Goal: Check status: Check status

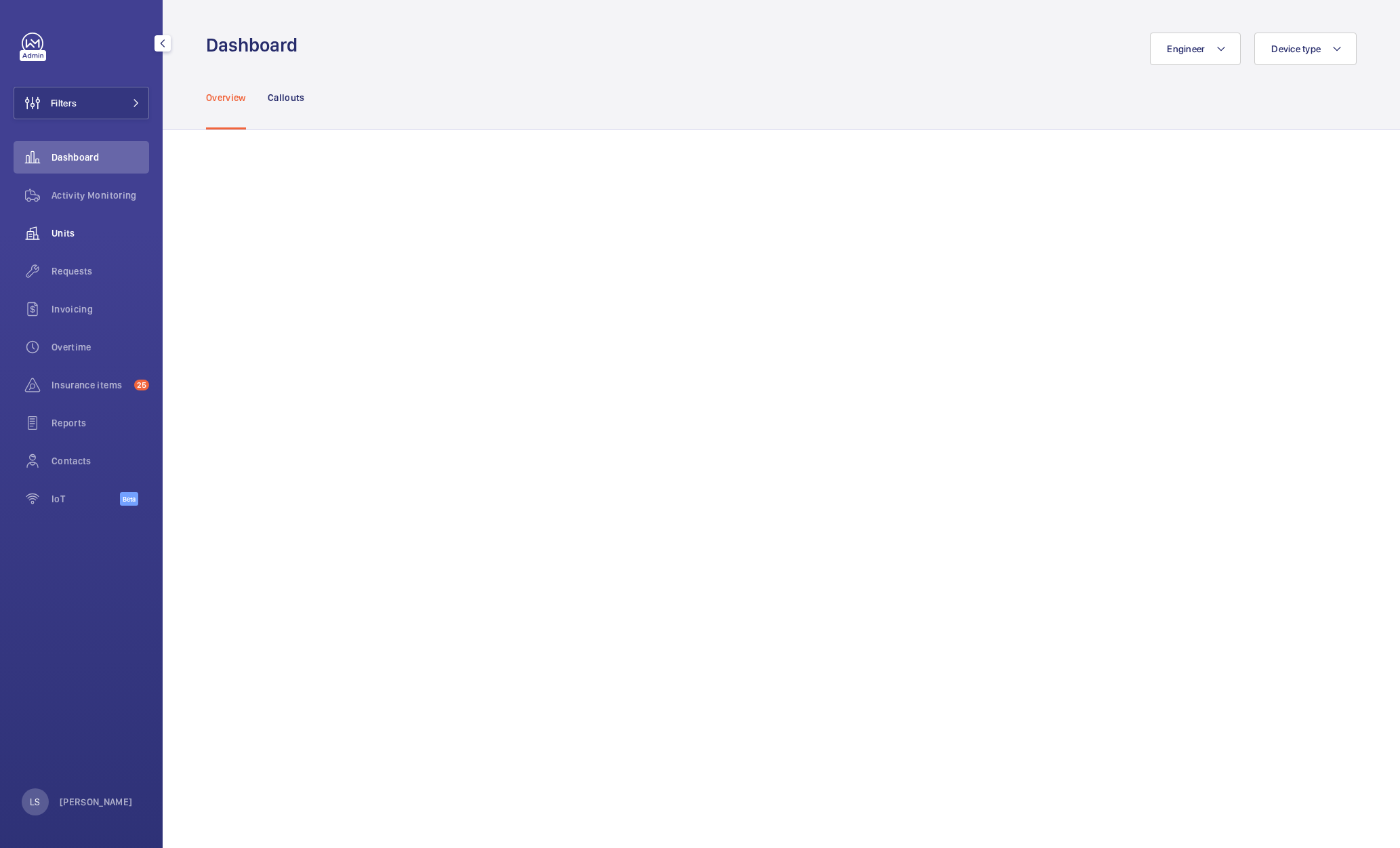
click at [66, 239] on span "Units" at bounding box center [101, 232] width 98 height 13
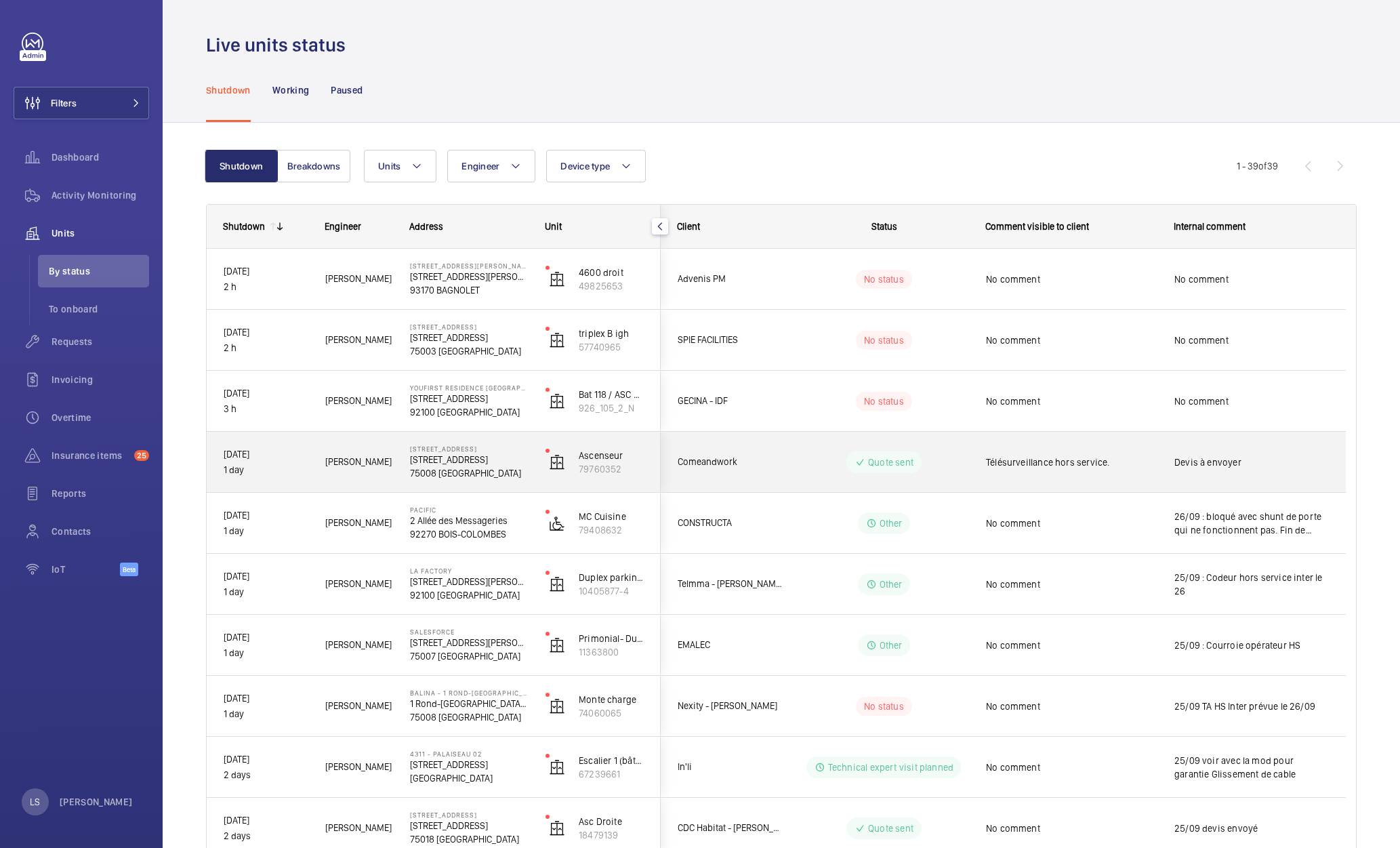
click at [311, 453] on div "Mohamed Y." at bounding box center [351, 462] width 84 height 43
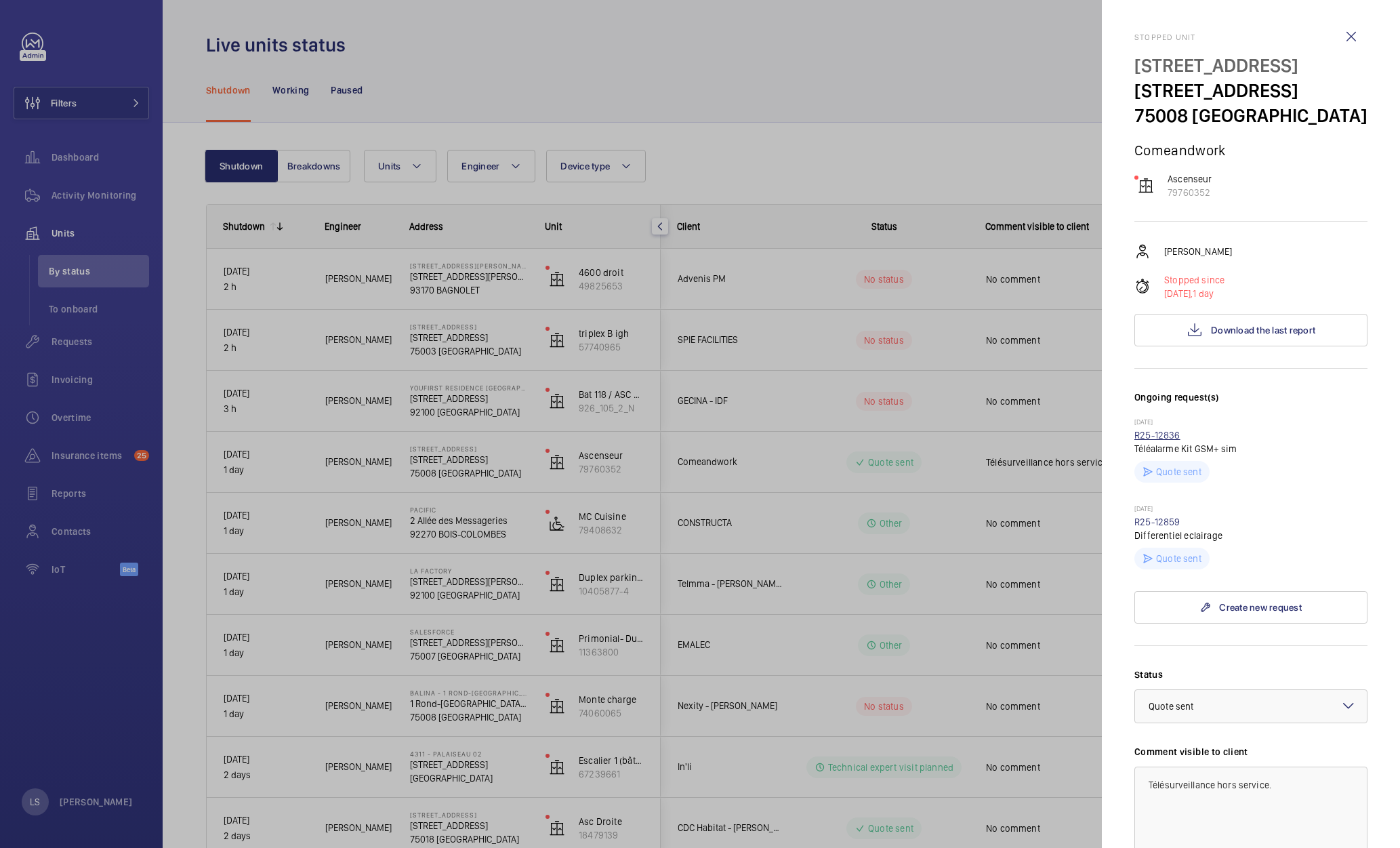
click at [1152, 438] on link "R25-12836" at bounding box center [1158, 435] width 46 height 11
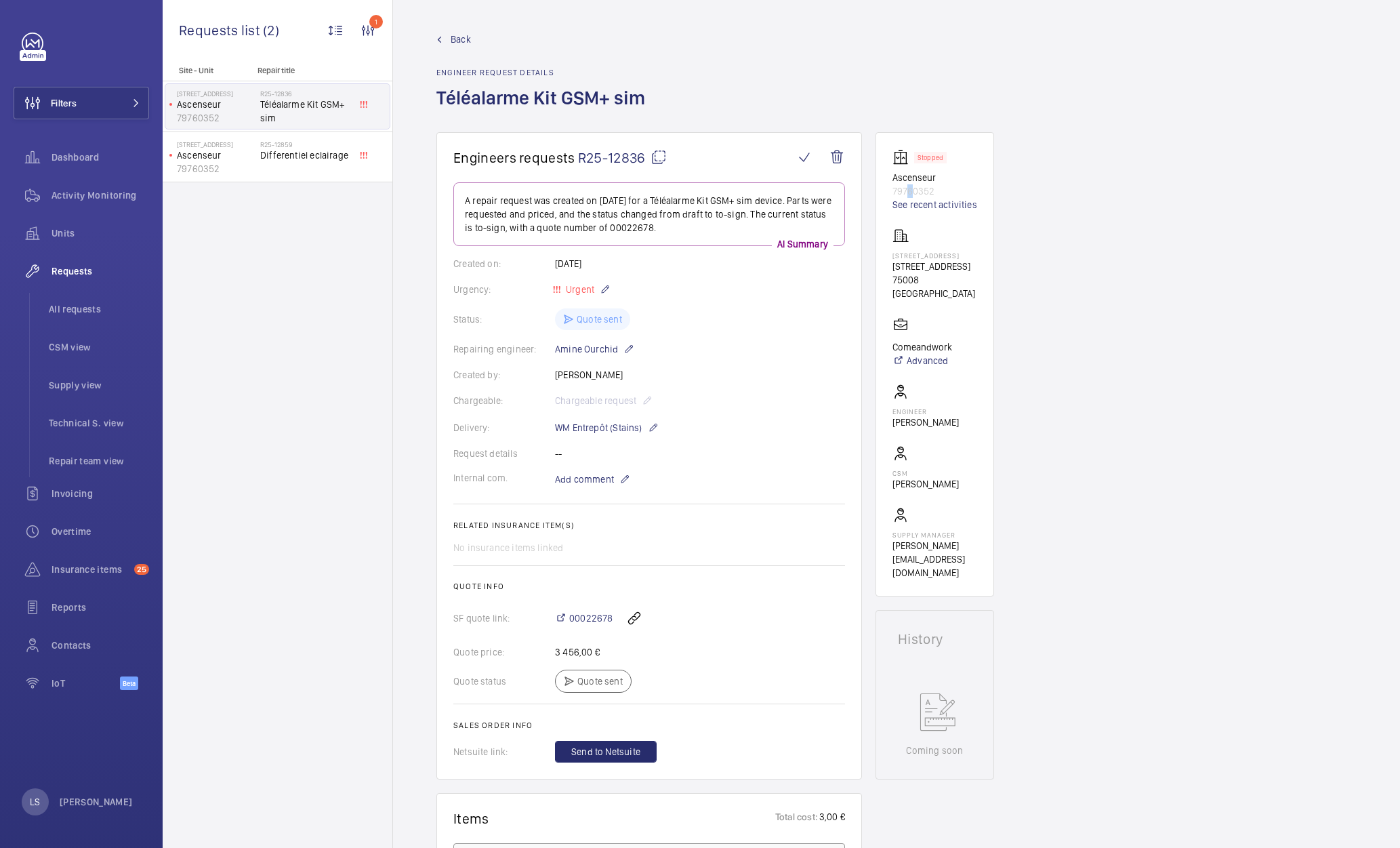
click at [909, 190] on p "79760352" at bounding box center [934, 191] width 85 height 13
click at [21, 741] on div "Filters Dashboard Activity Monitoring Units Requests All requests CSM view Supp…" at bounding box center [81, 424] width 163 height 848
click at [253, 160] on p "Ascenseur" at bounding box center [216, 155] width 78 height 13
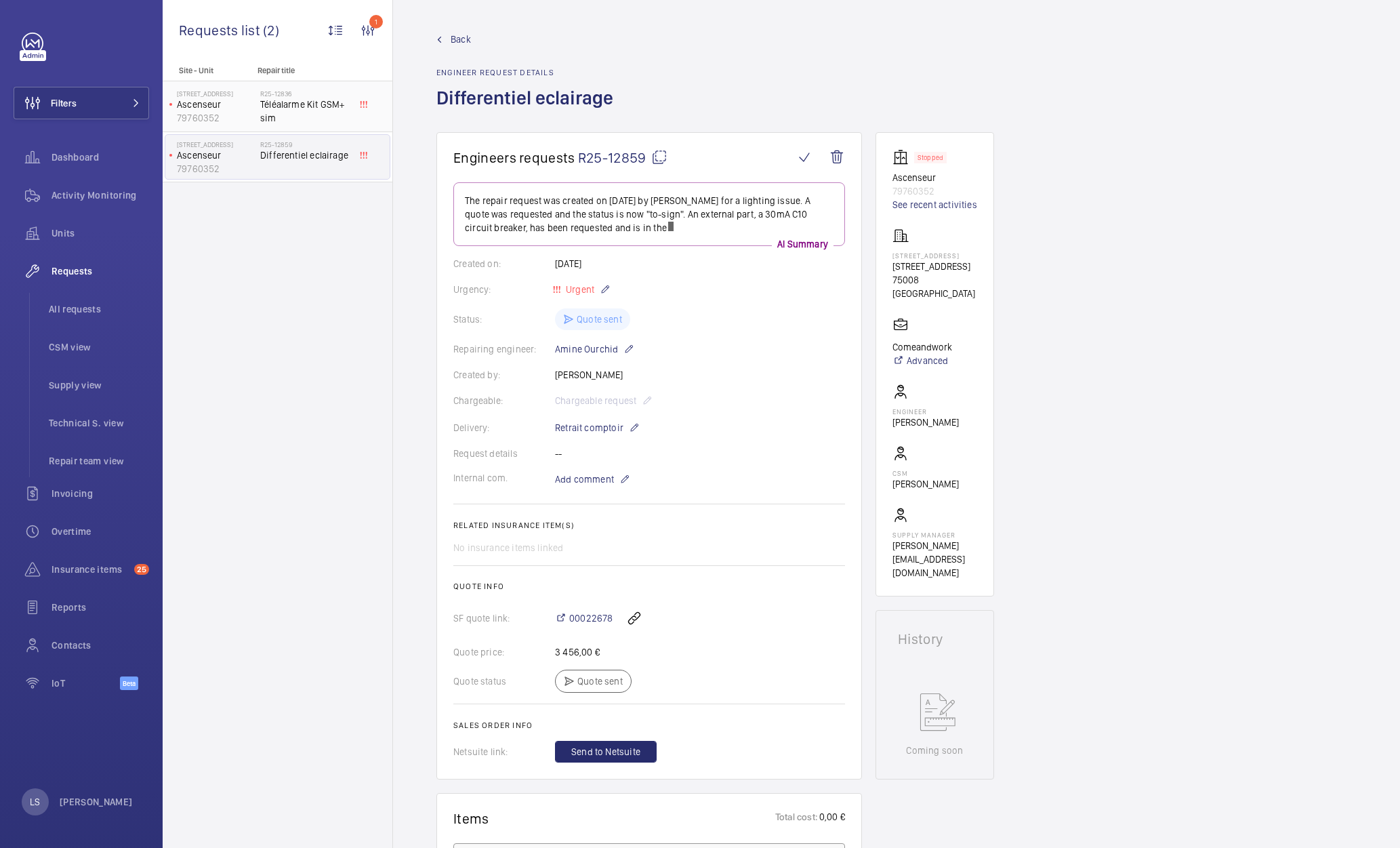
click at [282, 103] on span "Téléalarme Kit GSM+ sim" at bounding box center [305, 111] width 89 height 27
click at [292, 165] on div "R25-12859 Differentiel eclairage" at bounding box center [305, 160] width 89 height 39
click at [77, 310] on span "All requests" at bounding box center [99, 308] width 101 height 13
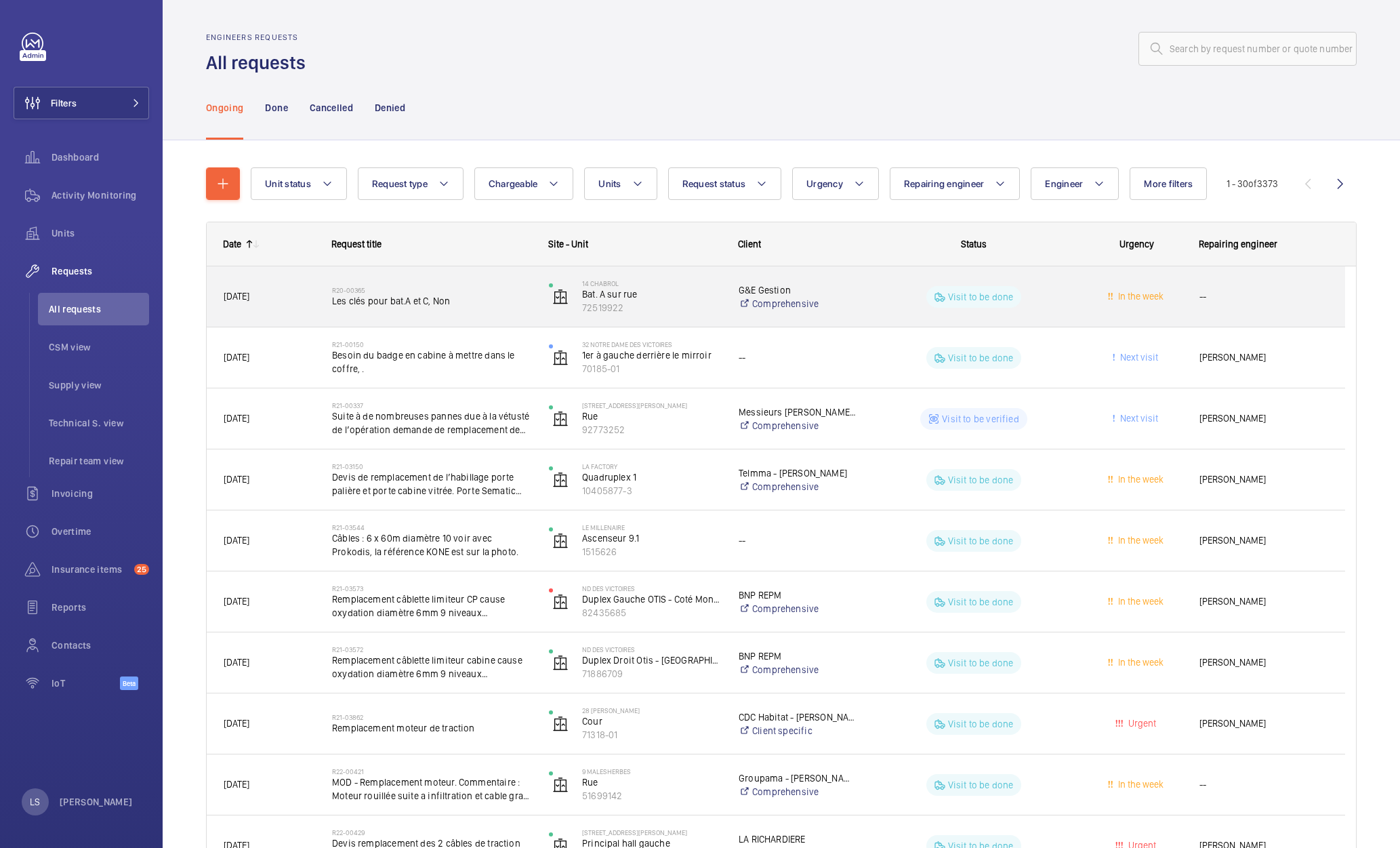
click at [458, 304] on span "Les clés pour bat.A et C, Non" at bounding box center [432, 300] width 199 height 13
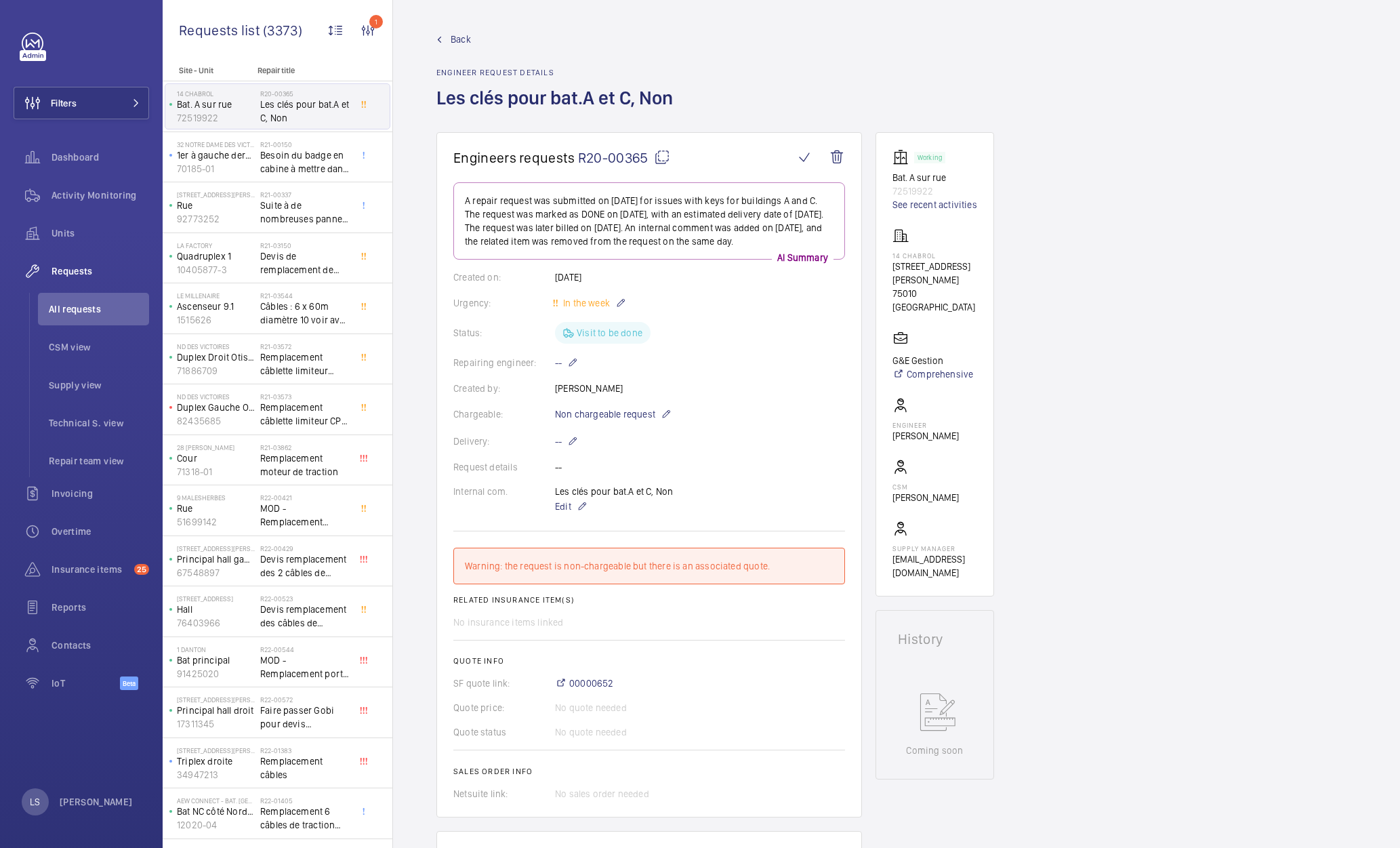
click at [925, 193] on p "72519922" at bounding box center [934, 191] width 85 height 13
copy p "72519922"
drag, startPoint x: 1133, startPoint y: 404, endPoint x: 834, endPoint y: 648, distance: 385.9
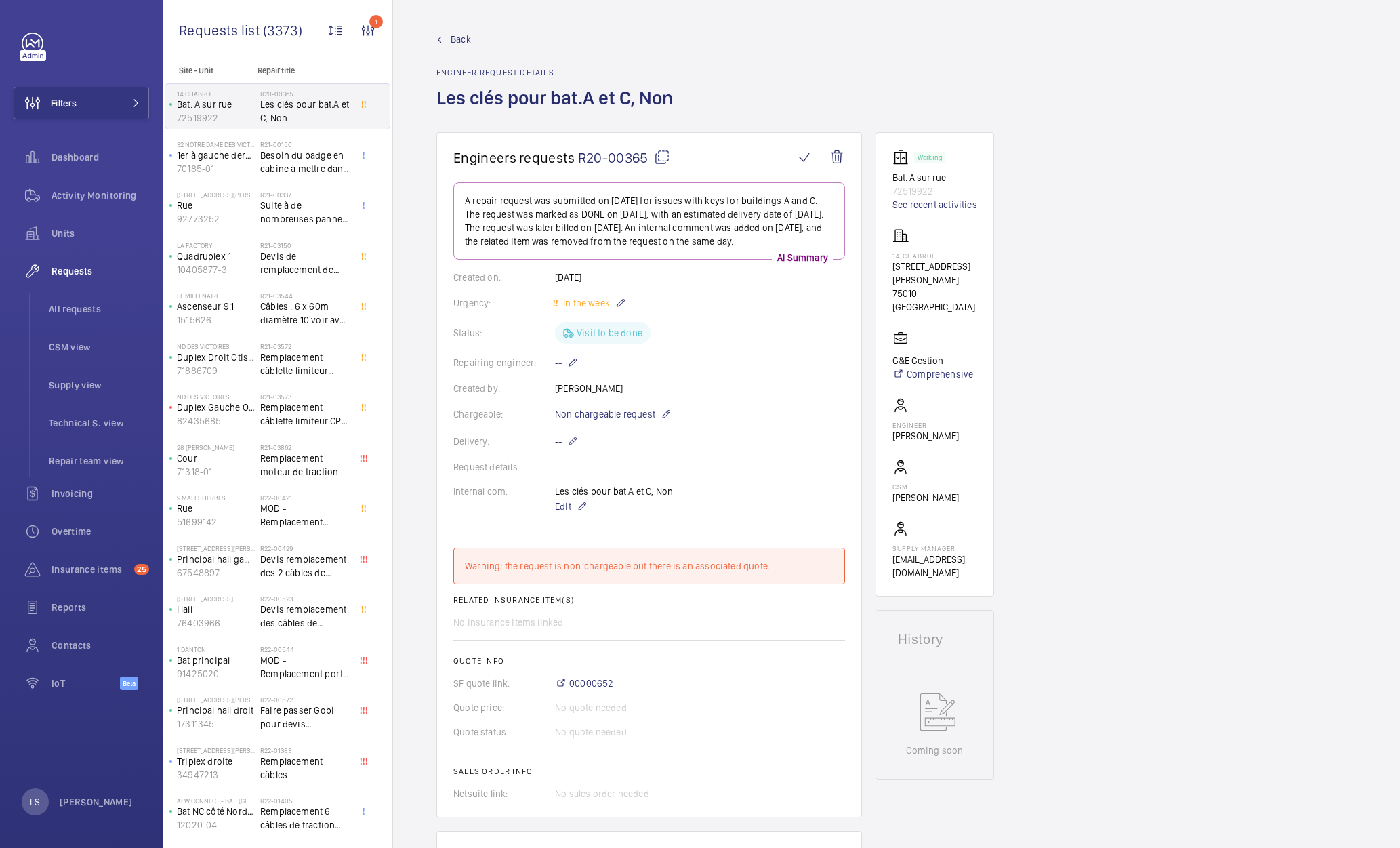
click at [1371, 67] on wm-front-admin-header "Back Engineer request details Les clés pour bat.A et C, Non" at bounding box center [896, 66] width 1007 height 132
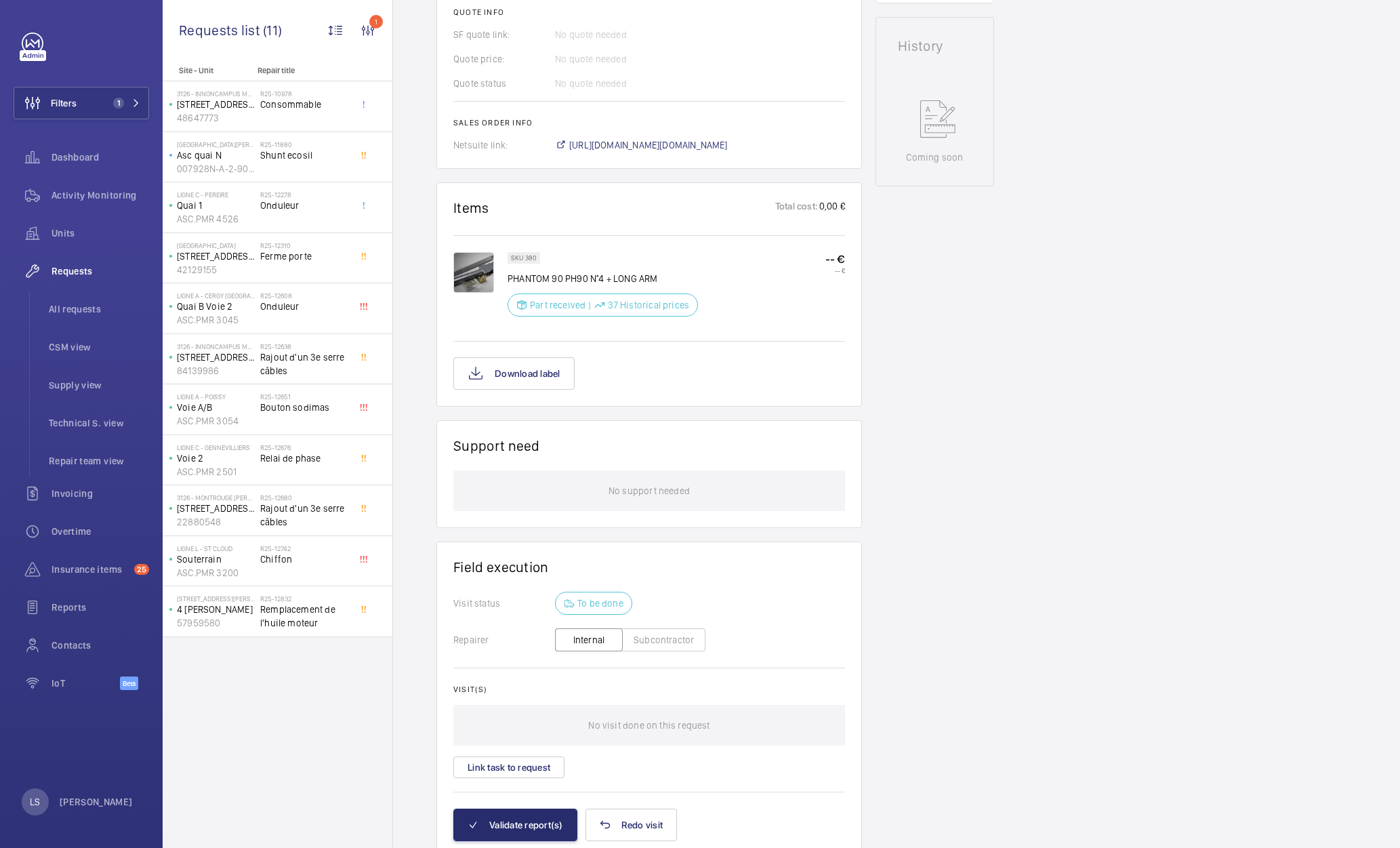
scroll to position [655, 0]
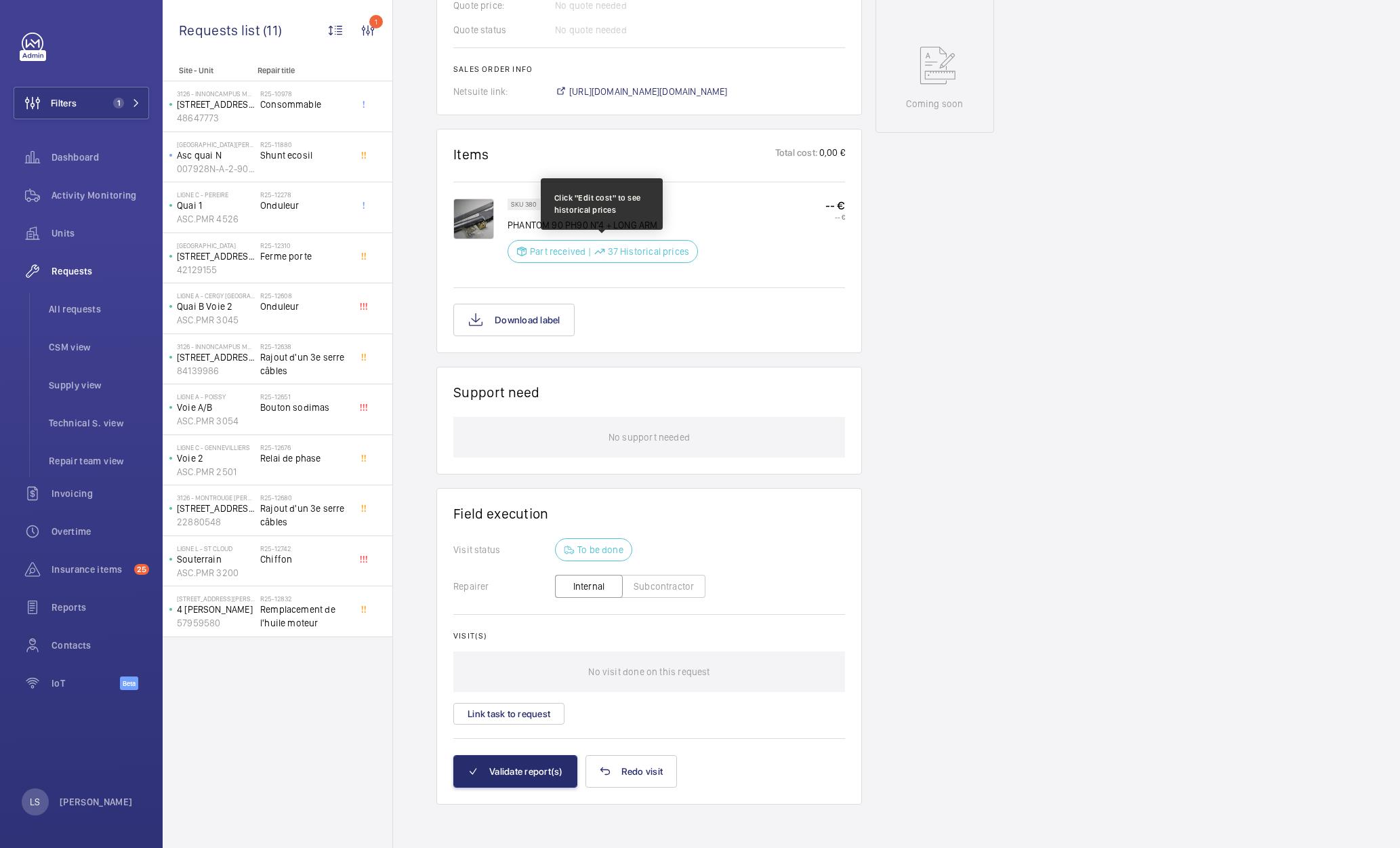
click at [644, 256] on p "37 Historical prices" at bounding box center [649, 251] width 82 height 13
click at [623, 331] on div "Download label" at bounding box center [649, 320] width 392 height 33
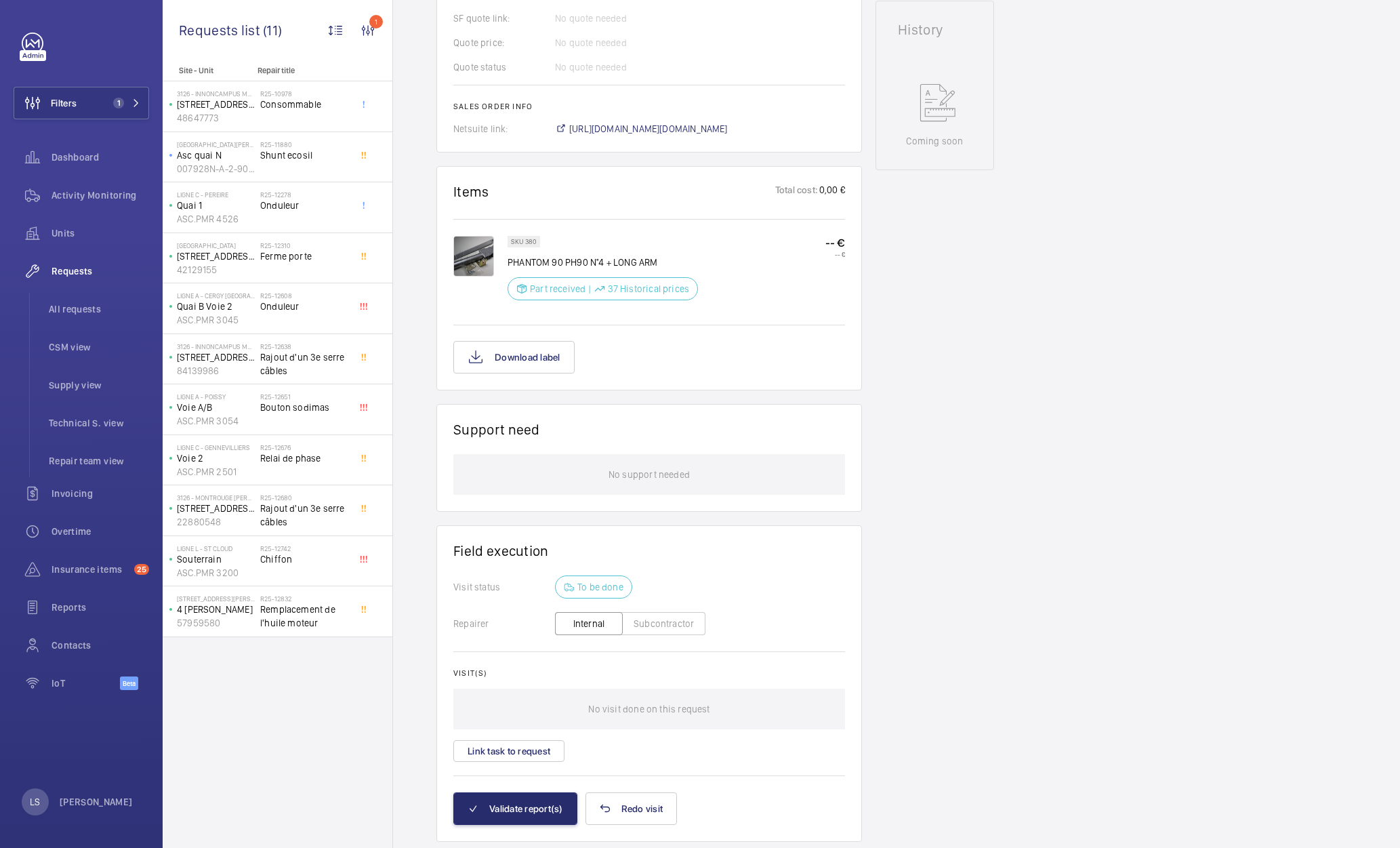
scroll to position [587, 0]
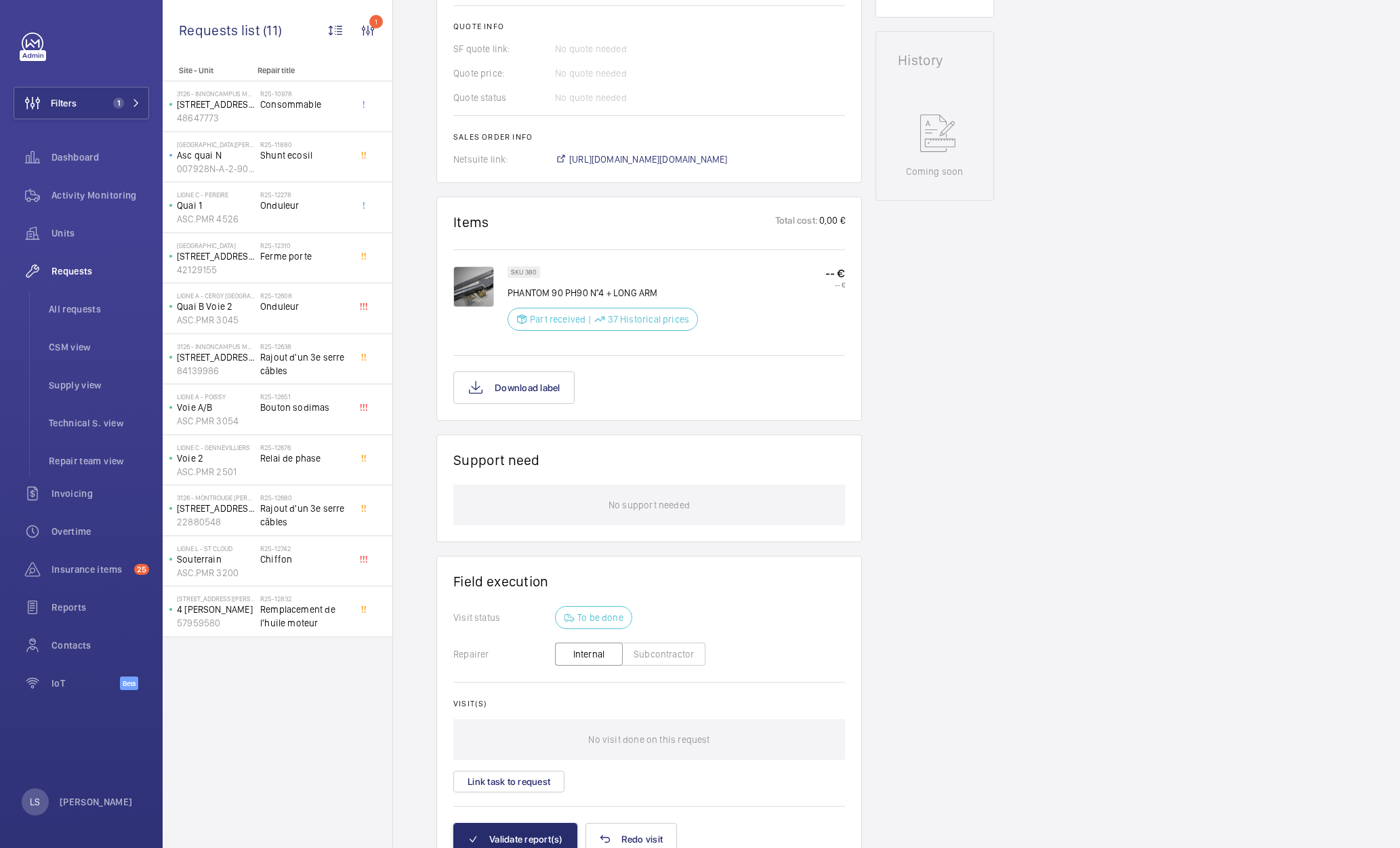
click at [606, 401] on div "Download label" at bounding box center [649, 387] width 392 height 33
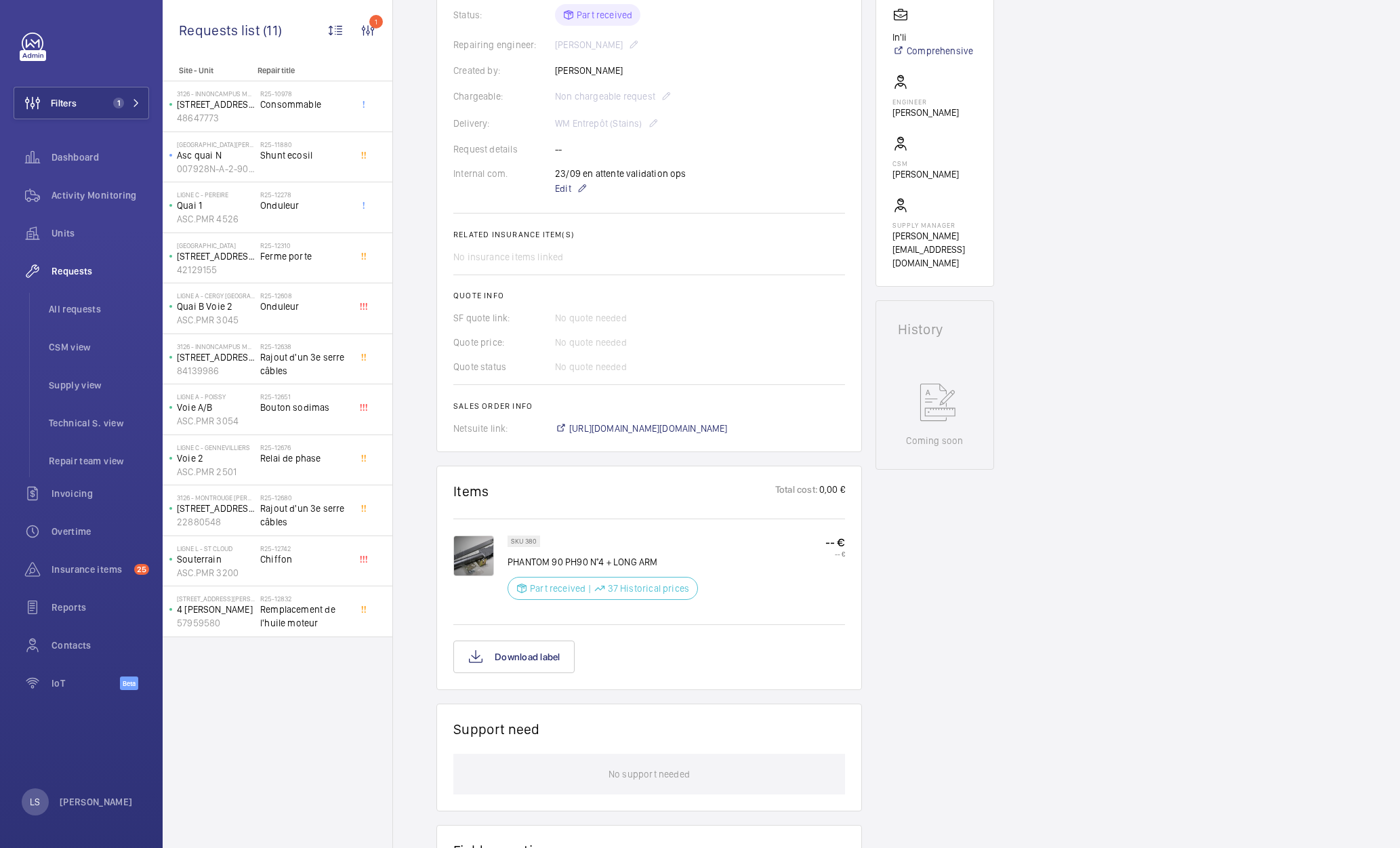
scroll to position [316, 0]
click at [635, 585] on p "37 Historical prices" at bounding box center [649, 590] width 82 height 13
click at [639, 675] on div "Download label" at bounding box center [649, 658] width 392 height 33
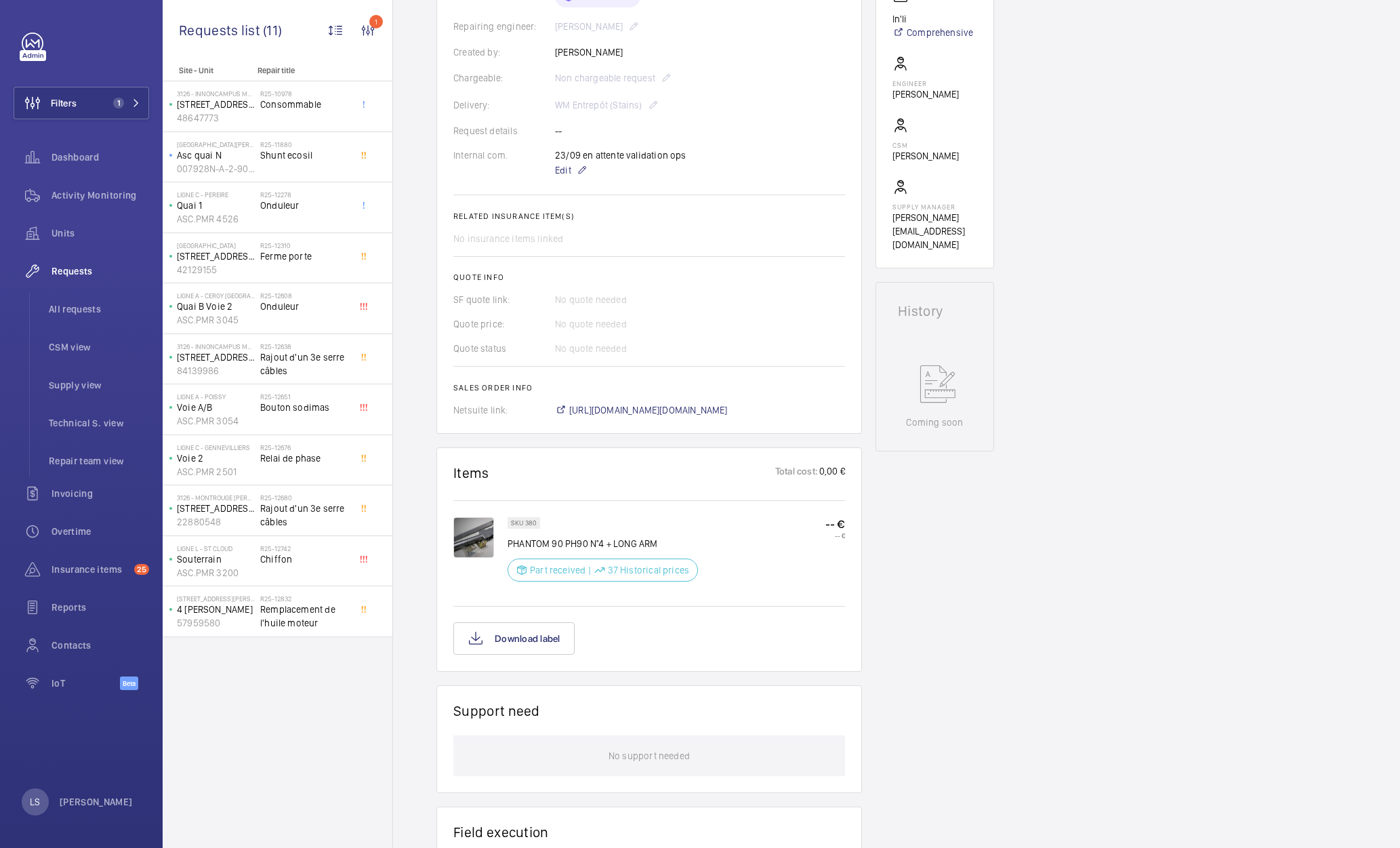
scroll to position [384, 0]
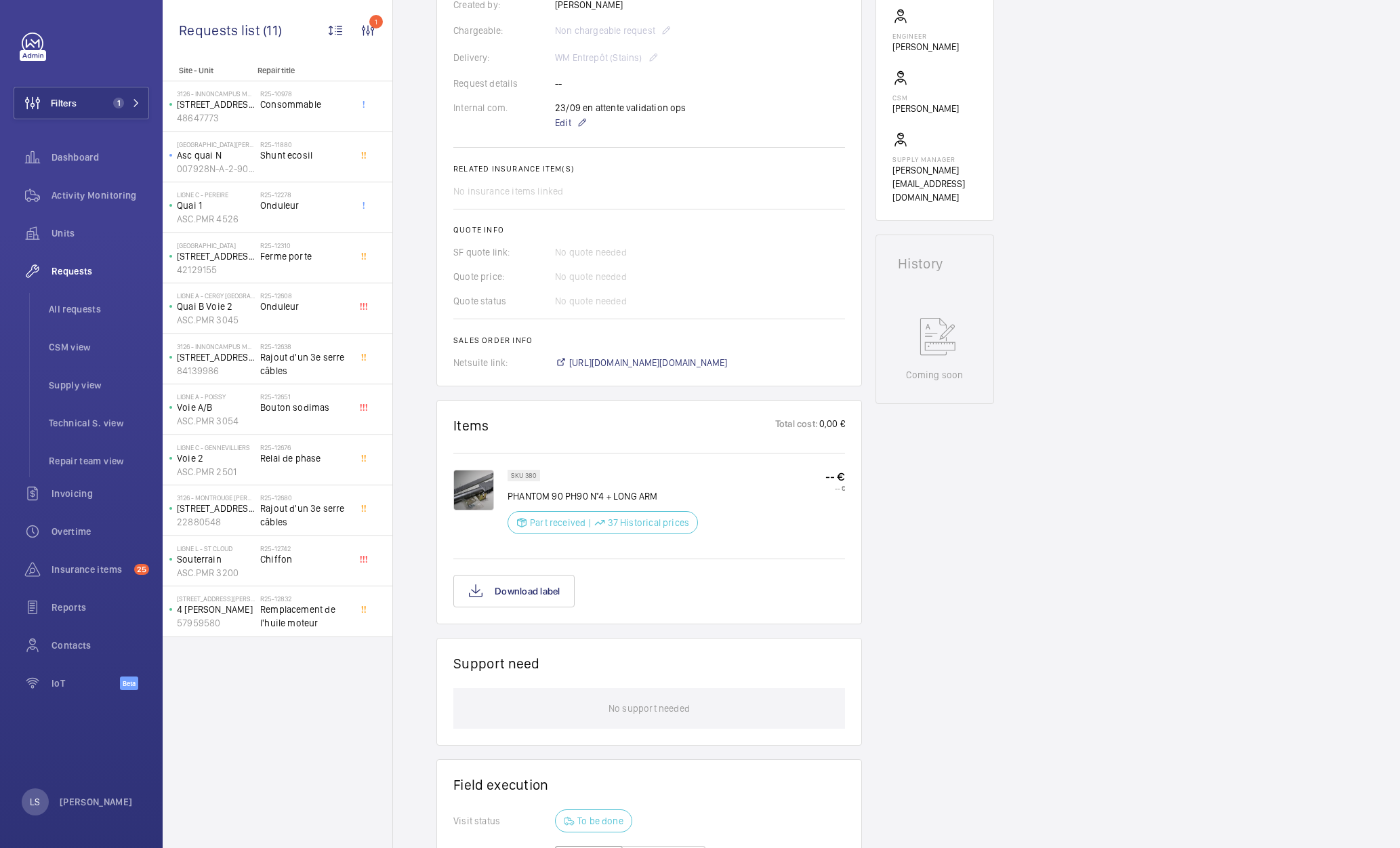
drag, startPoint x: 823, startPoint y: 482, endPoint x: 846, endPoint y: 490, distance: 24.4
click at [846, 490] on wm-front-card "Items Total cost: 0,00 € SKU 380 PHANTOM 90 PH90 N°4 + LONG ARM Part received |…" at bounding box center [649, 512] width 426 height 224
drag, startPoint x: 847, startPoint y: 491, endPoint x: 785, endPoint y: 469, distance: 65.8
click at [785, 469] on wm-front-card "Items Total cost: 0,00 € SKU 380 PHANTOM 90 PH90 N°4 + LONG ARM Part received |…" at bounding box center [649, 512] width 426 height 224
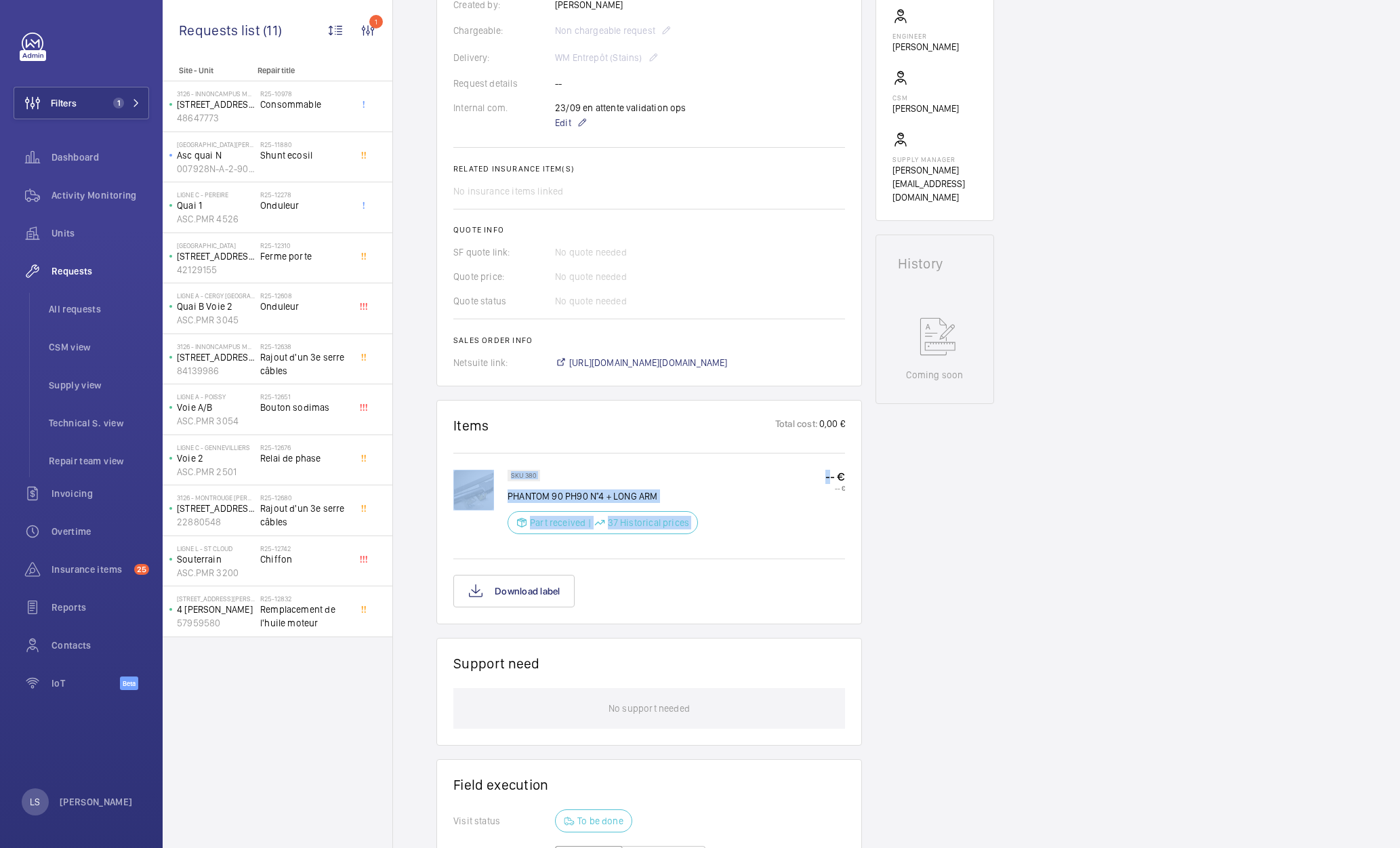
drag, startPoint x: 763, startPoint y: 478, endPoint x: 752, endPoint y: 479, distance: 11.0
click at [762, 477] on div "SKU 380 PHANTOM 90 PH90 N°4 + LONG ARM Part received | 37 Historical prices -- …" at bounding box center [676, 505] width 338 height 72
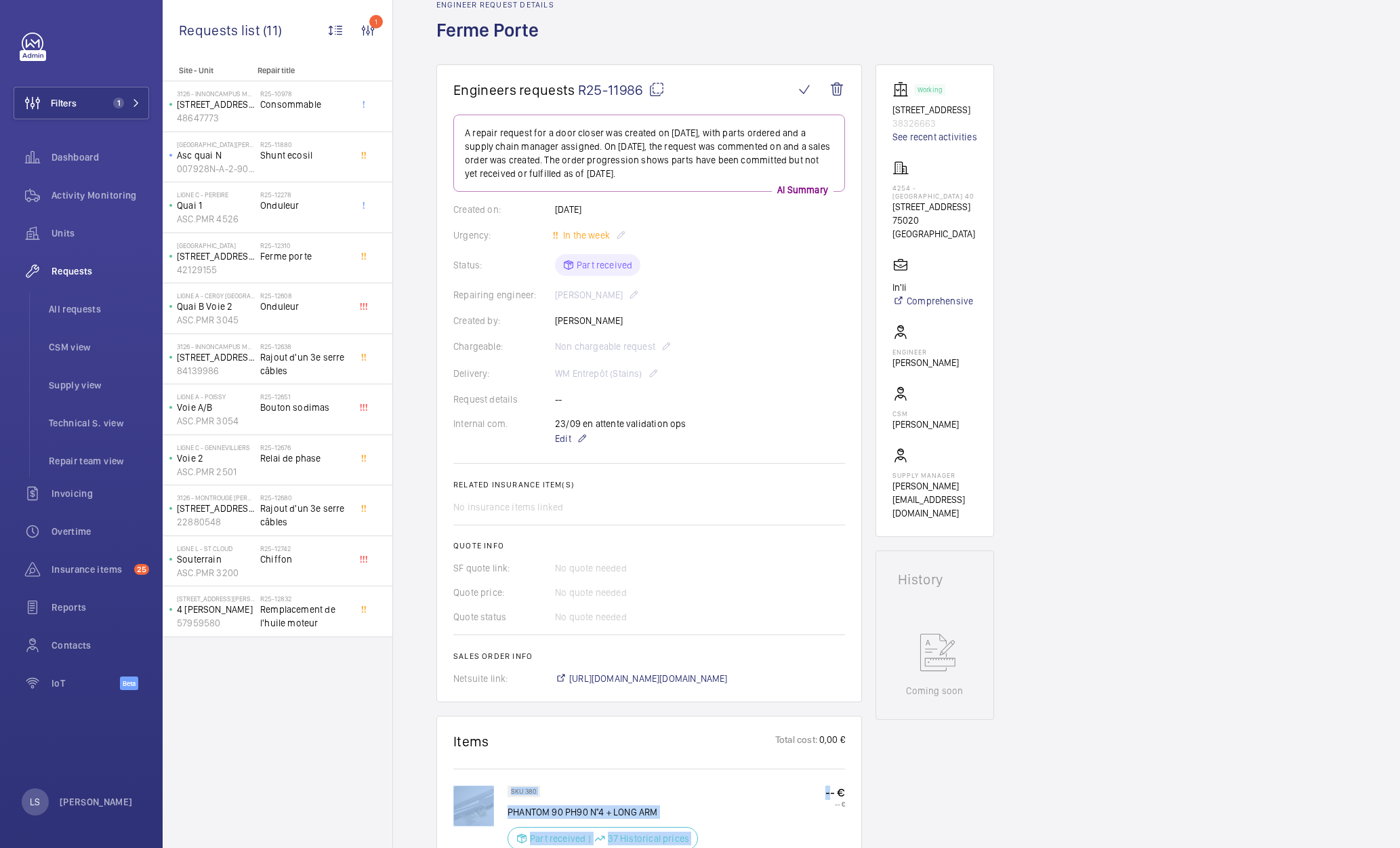
scroll to position [203, 0]
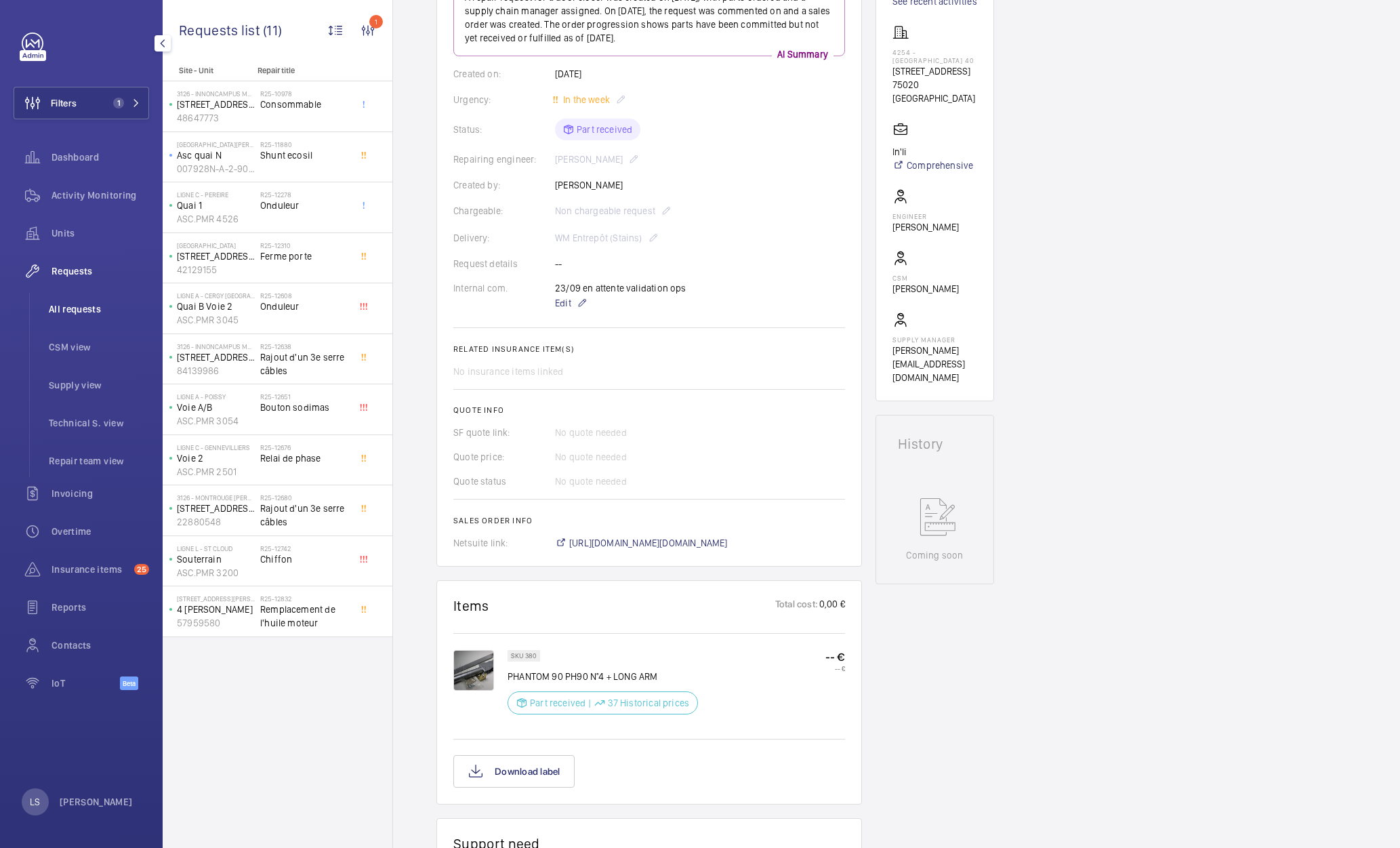
click at [85, 304] on span "All requests" at bounding box center [99, 308] width 101 height 13
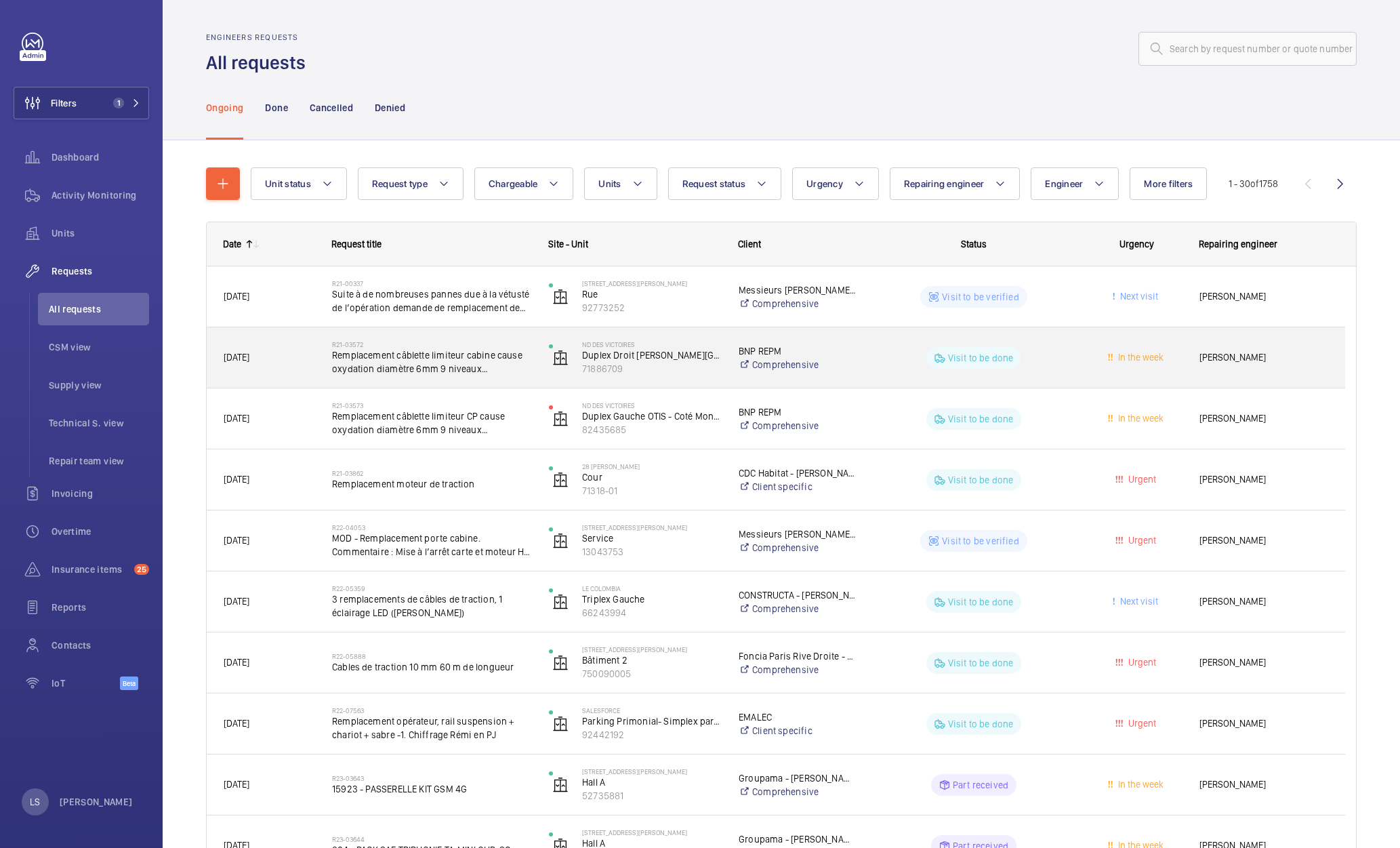
click at [436, 357] on span "Remplacement câblette limiteur cabine cause oxydation diamètre 6mm 9 niveaux ma…" at bounding box center [432, 362] width 199 height 27
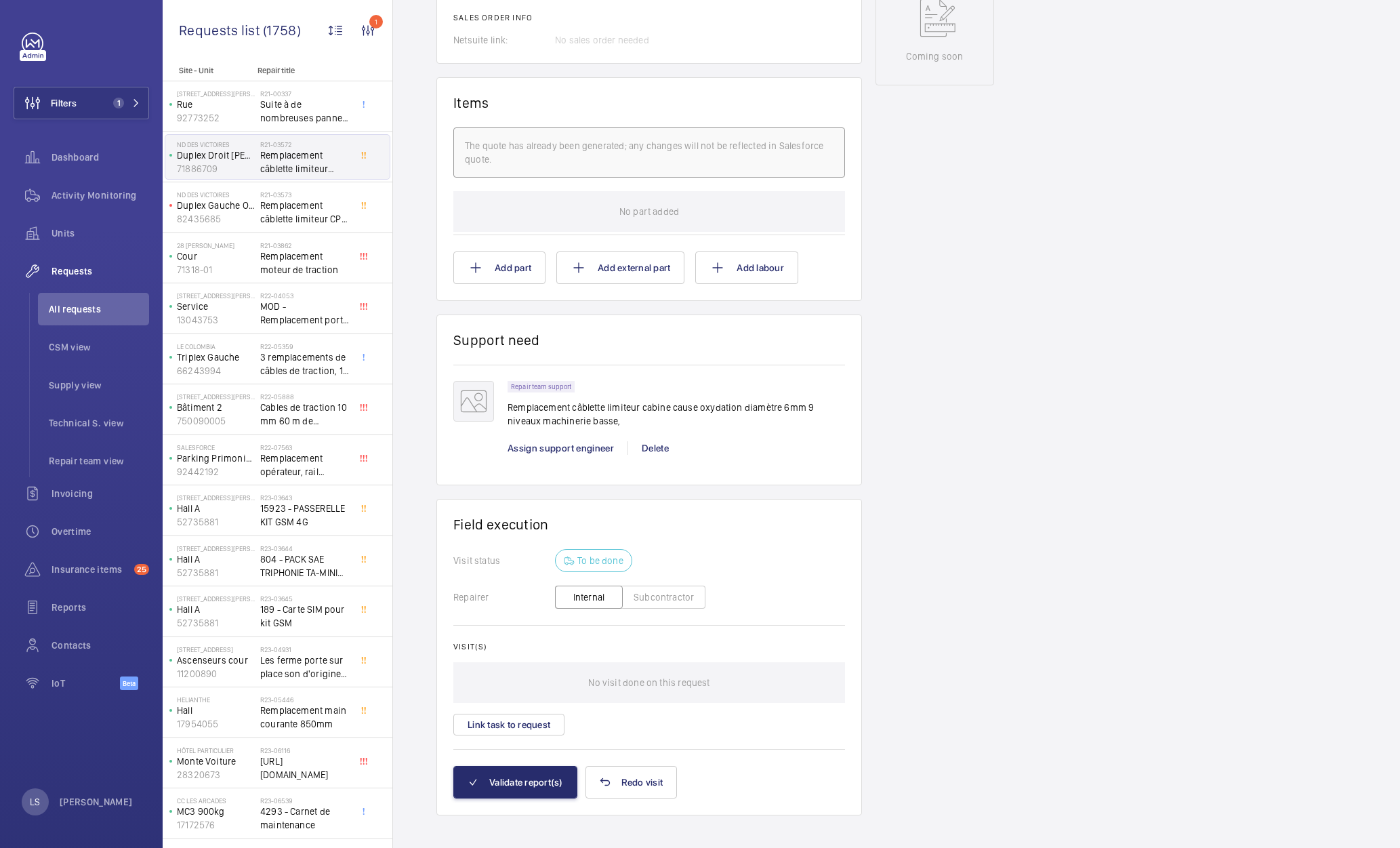
scroll to position [782, 0]
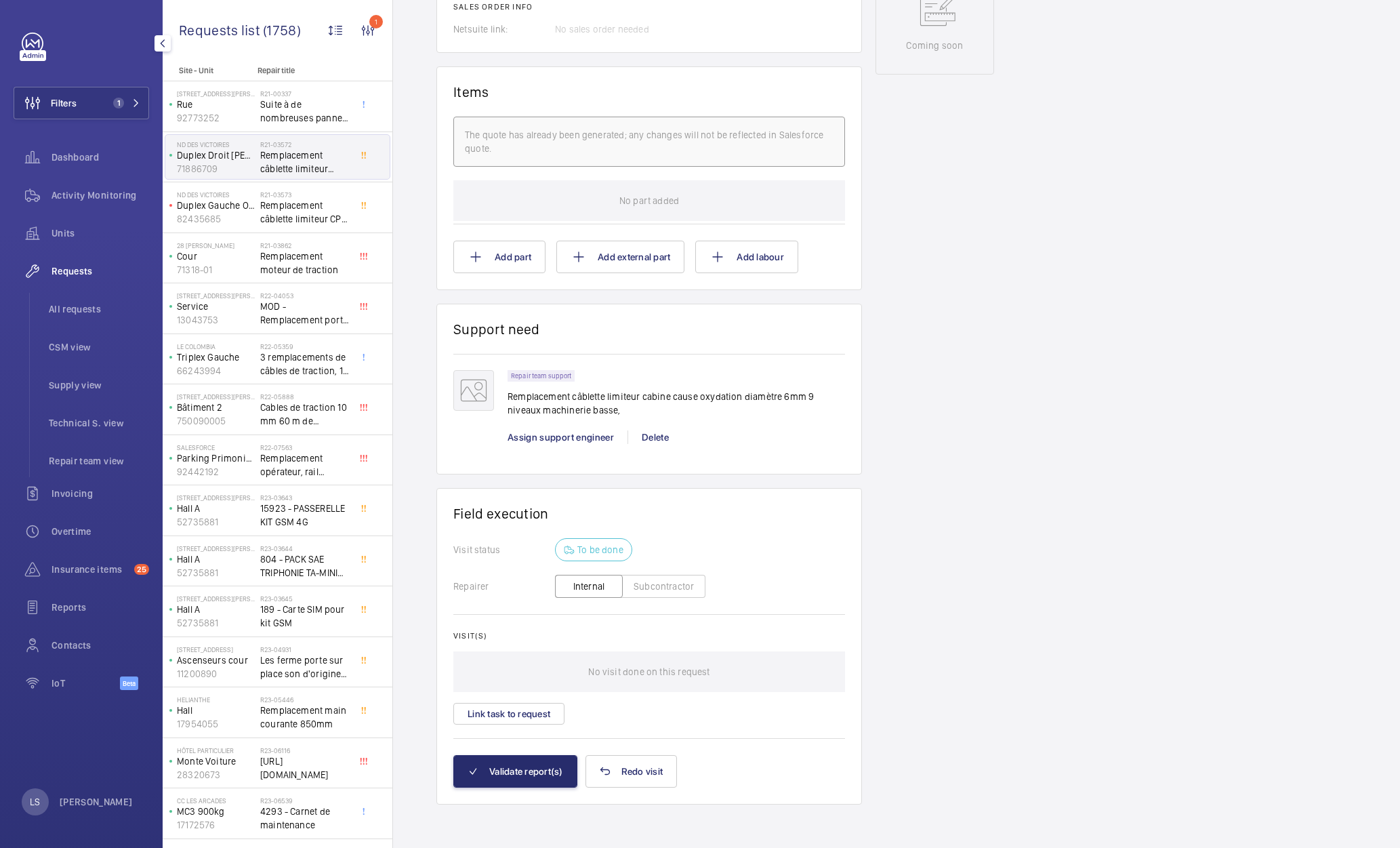
click at [72, 273] on span "Requests" at bounding box center [101, 271] width 98 height 13
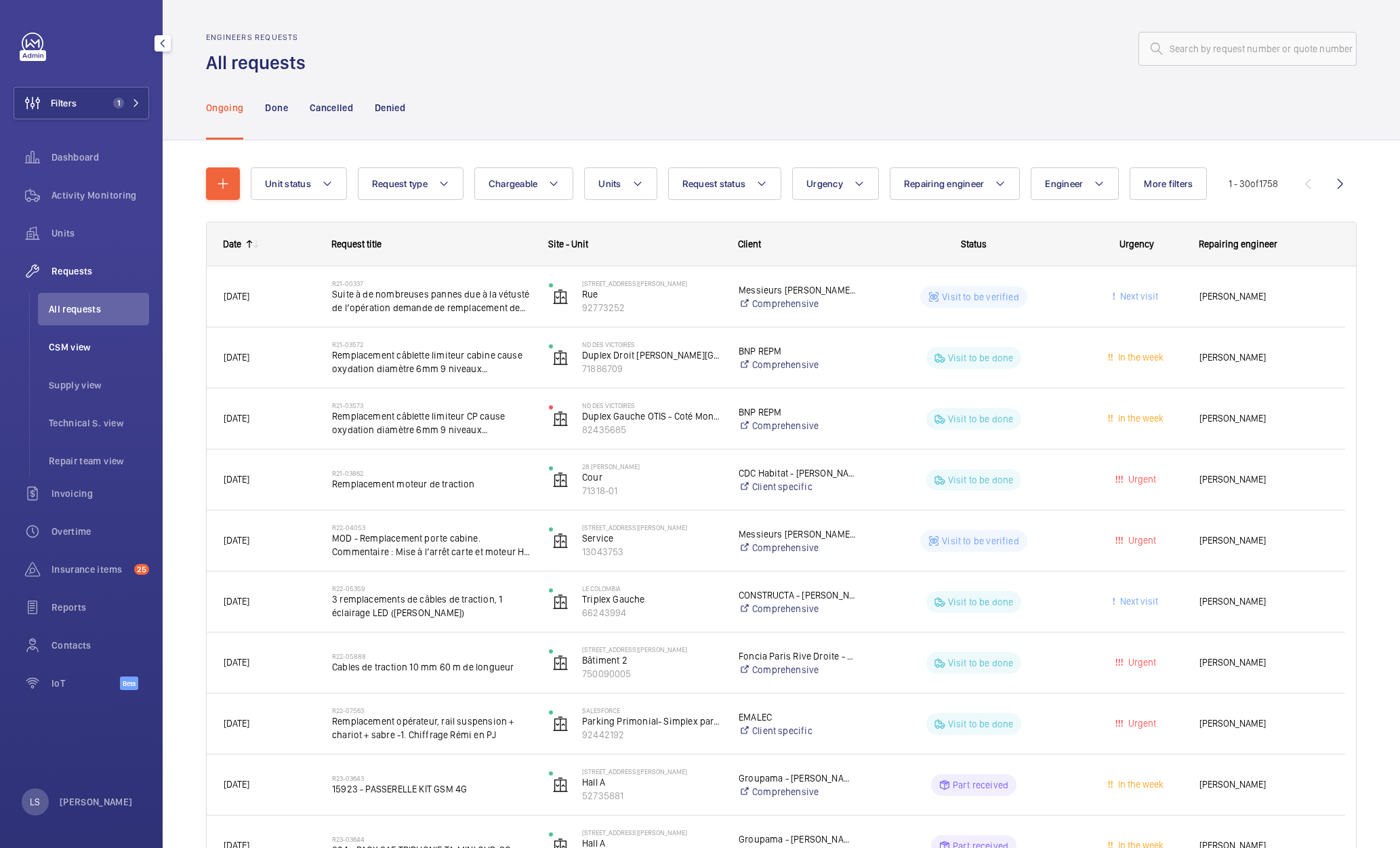
click at [106, 345] on span "CSM view" at bounding box center [99, 347] width 101 height 13
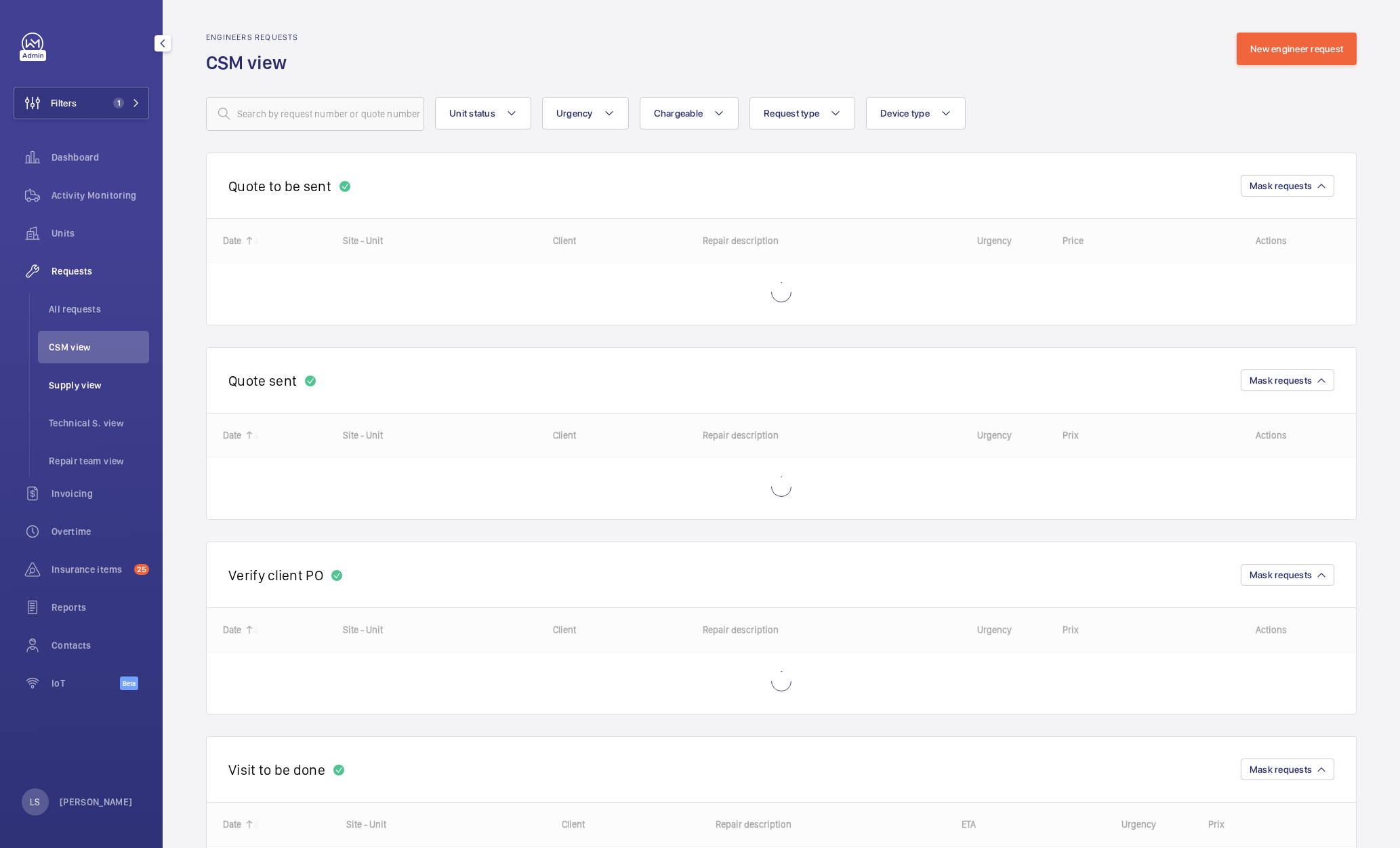
click at [91, 388] on span "Supply view" at bounding box center [99, 385] width 101 height 13
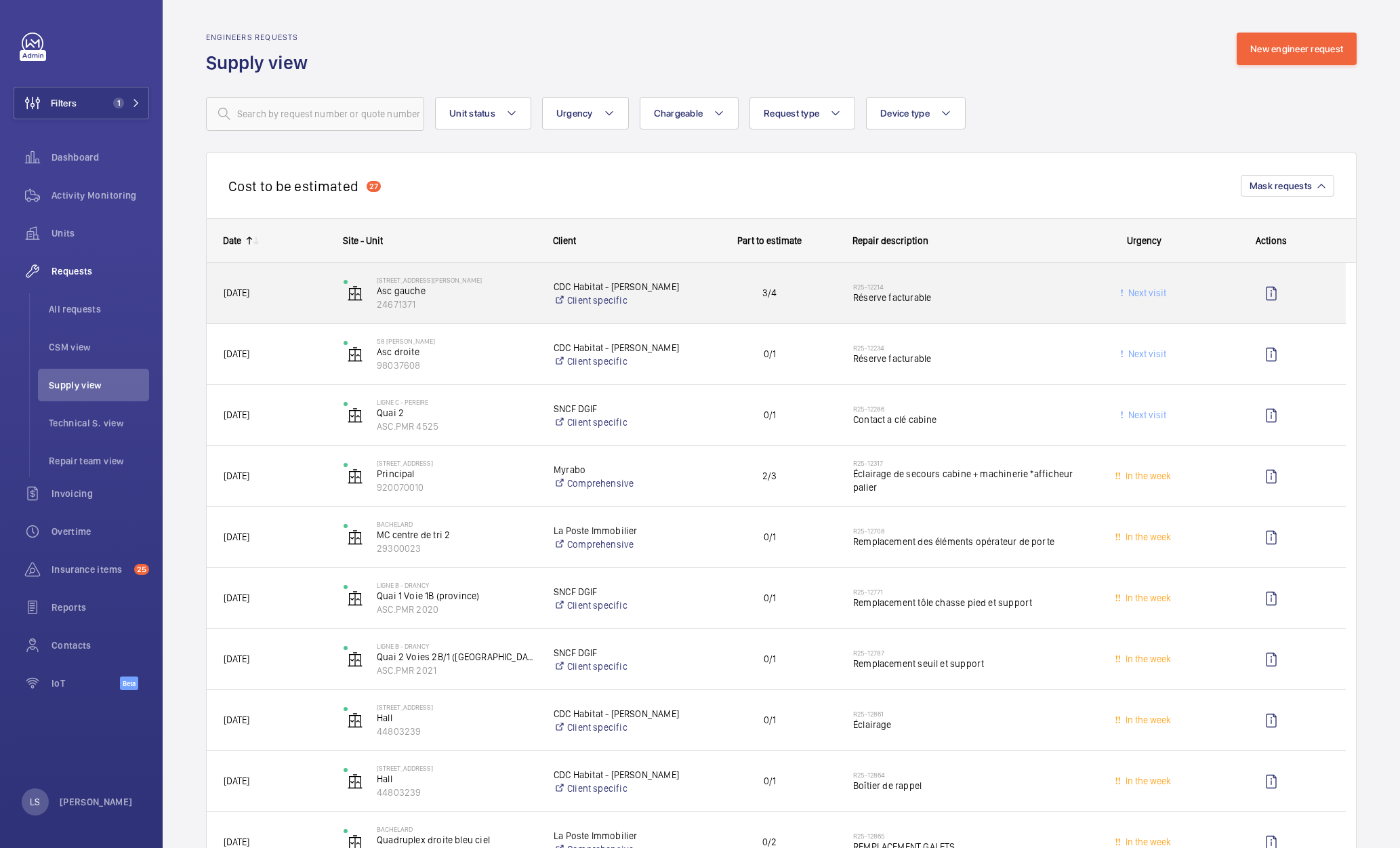
click at [307, 310] on div "[DATE]" at bounding box center [266, 293] width 118 height 43
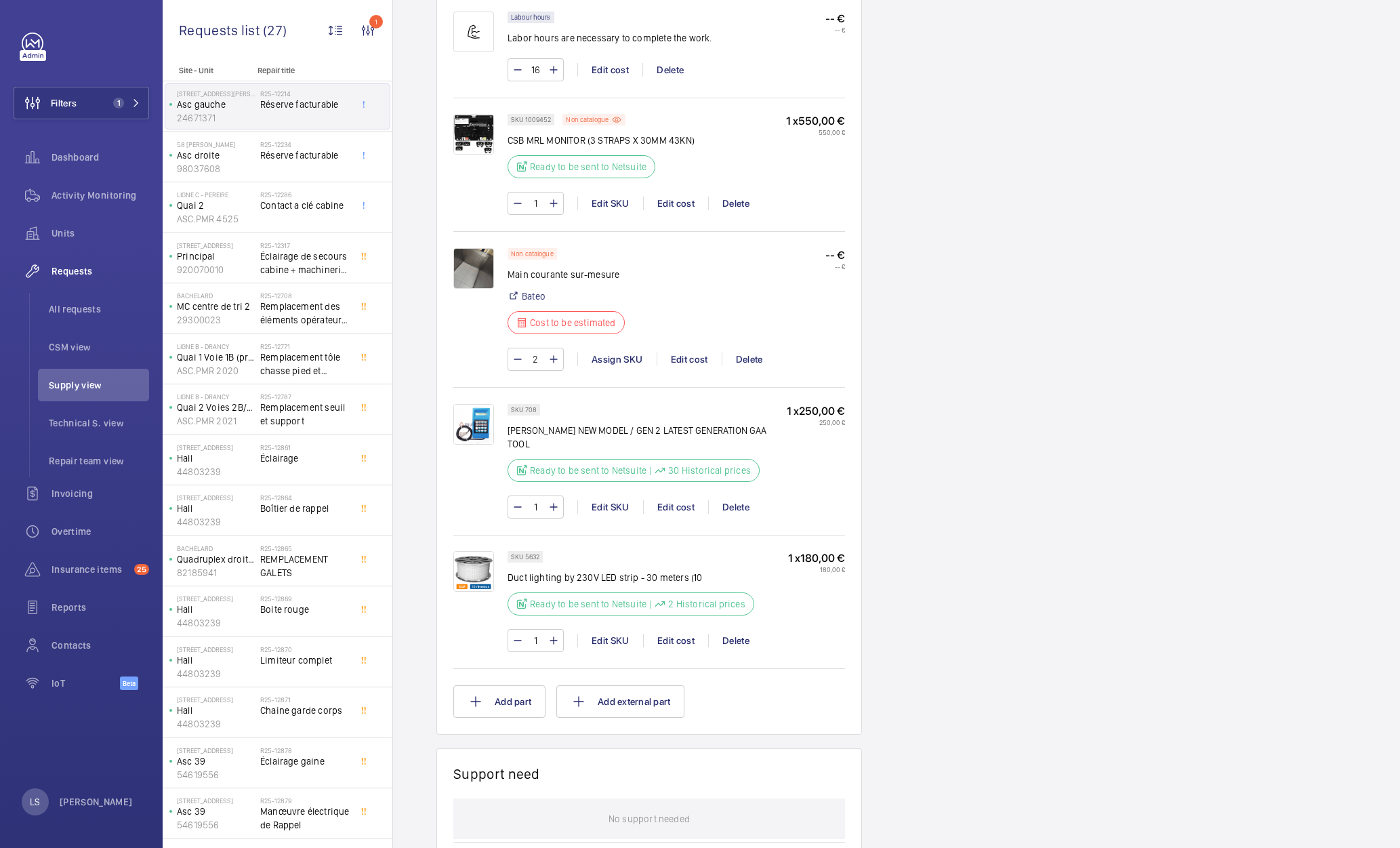
scroll to position [1125, 0]
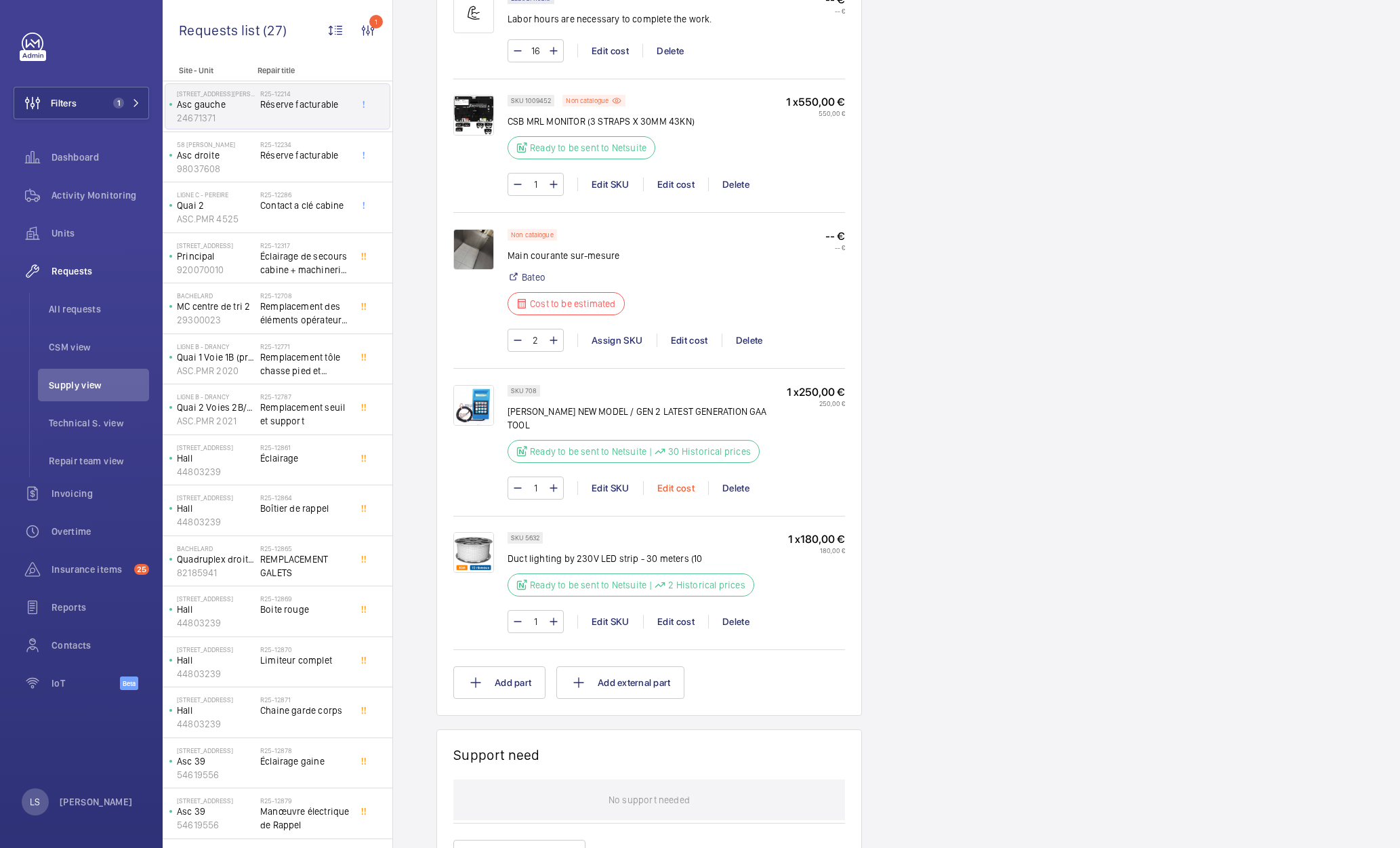
click at [671, 481] on div "Edit cost" at bounding box center [675, 487] width 65 height 13
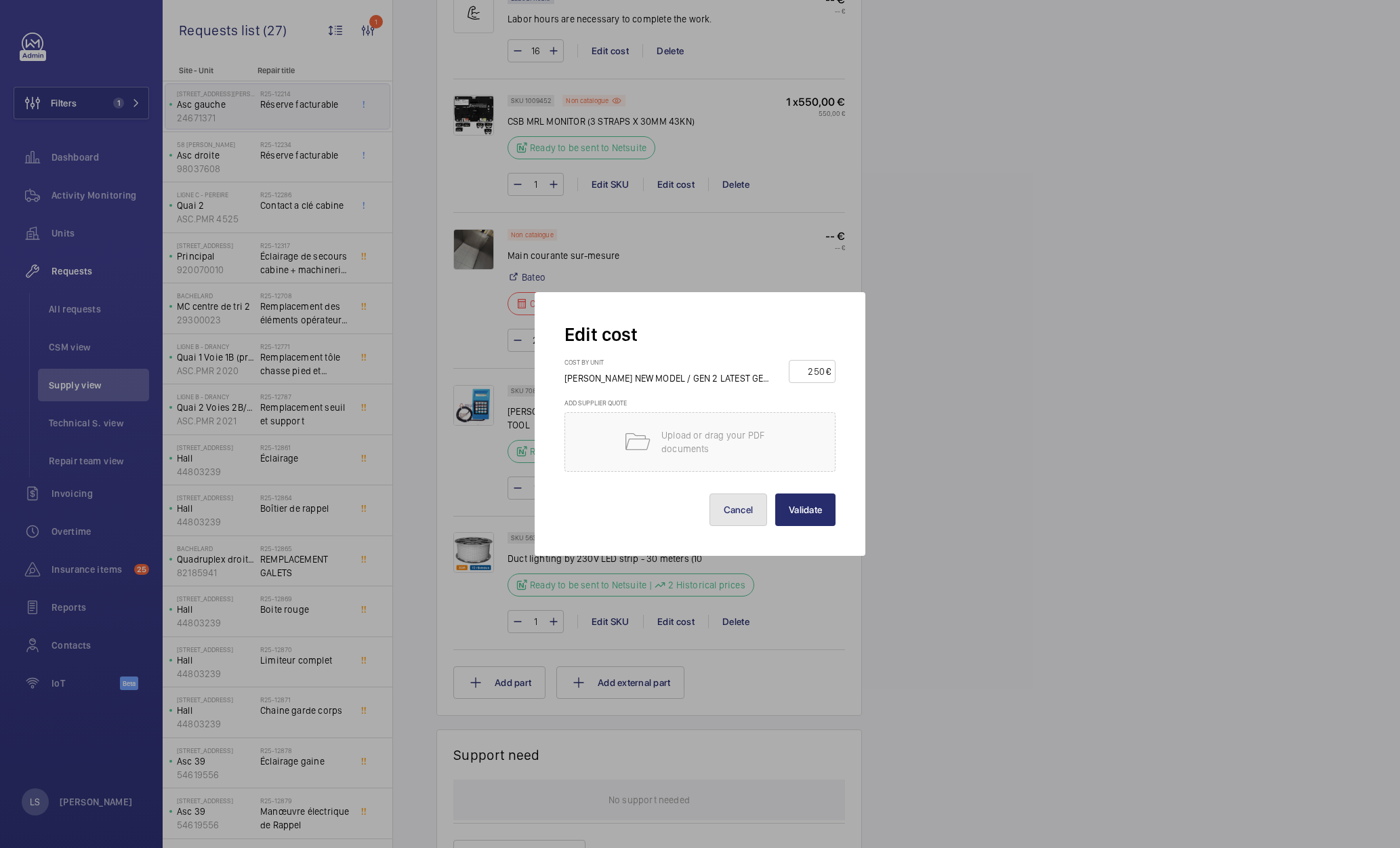
click at [737, 518] on button "Cancel" at bounding box center [738, 510] width 58 height 33
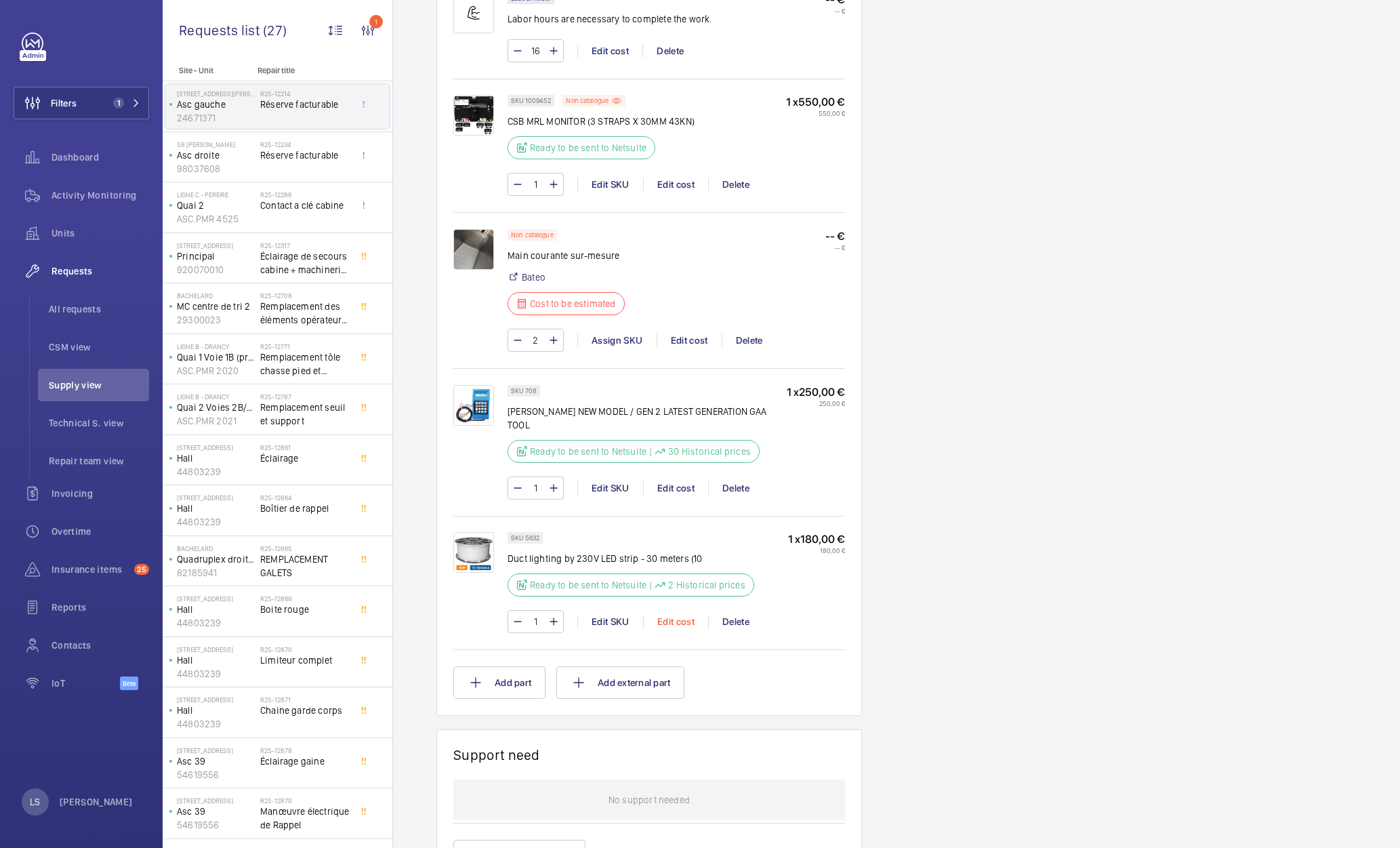
click at [680, 615] on div "Edit cost" at bounding box center [675, 621] width 65 height 13
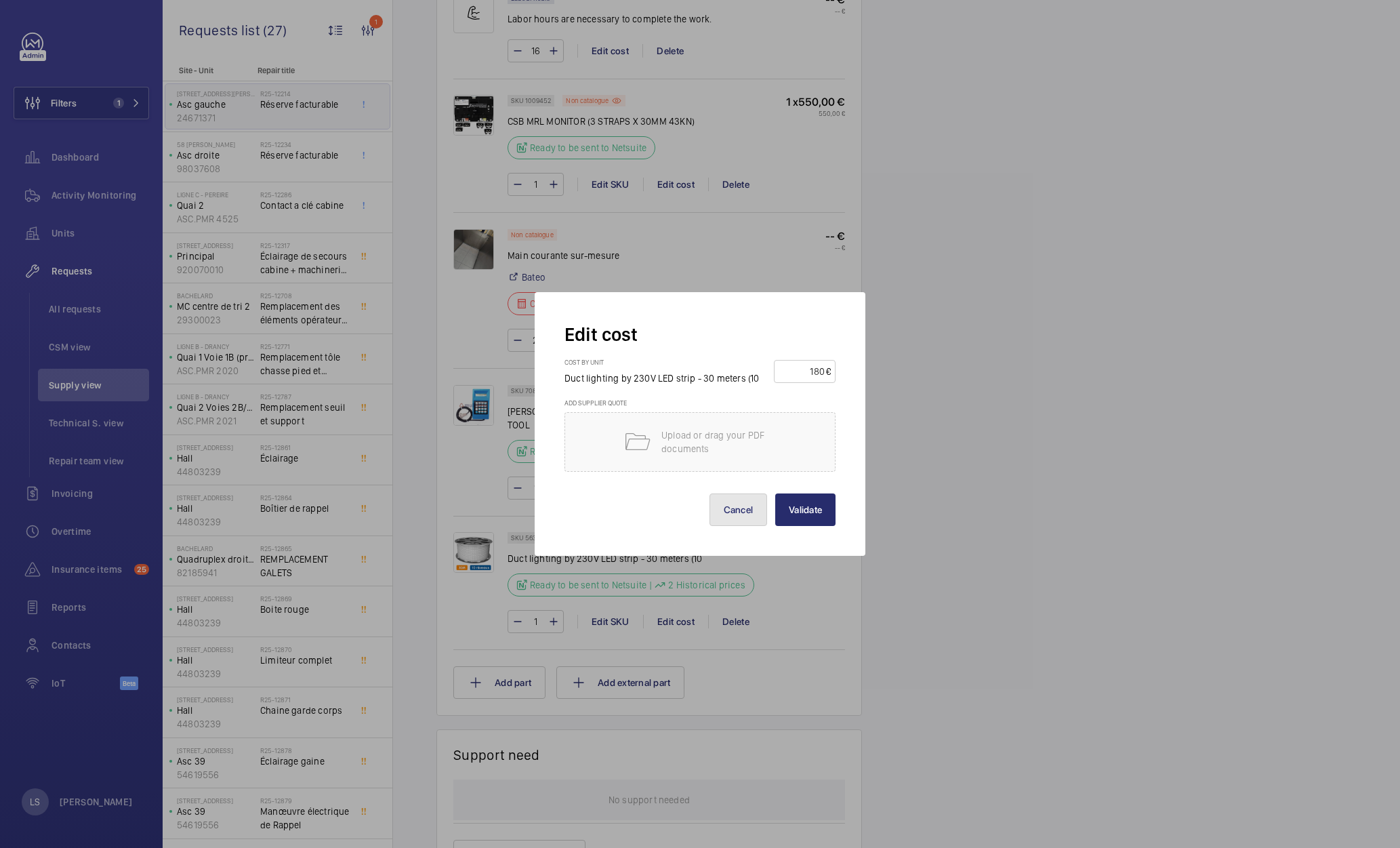
click at [722, 511] on button "Cancel" at bounding box center [738, 510] width 58 height 33
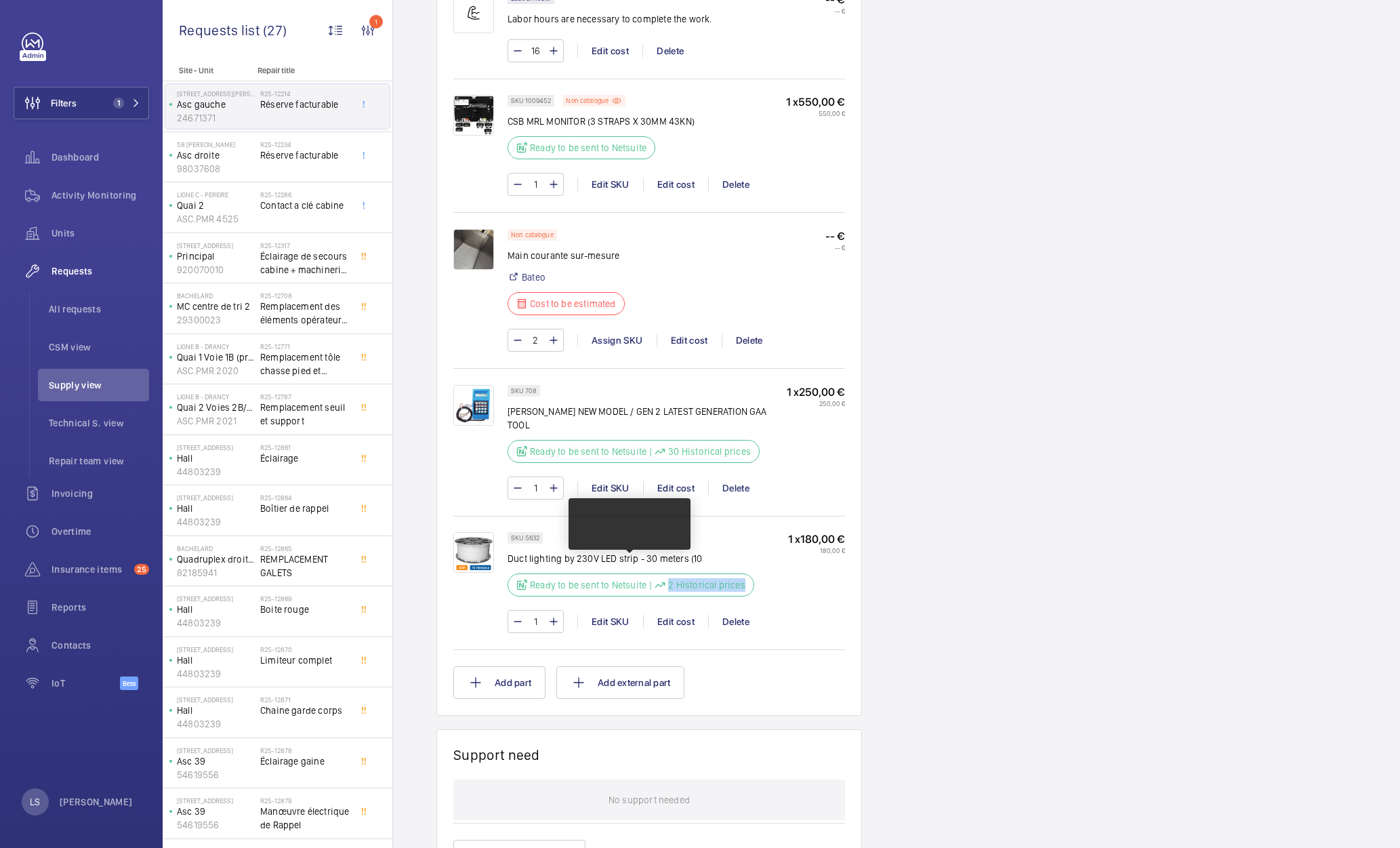
drag, startPoint x: 650, startPoint y: 570, endPoint x: 753, endPoint y: 569, distance: 103.0
click at [753, 569] on div "SKU 5632 Duct lighting by 230V LED strip - 30 meters (10 Ready to be sent to Ne…" at bounding box center [676, 567] width 338 height 72
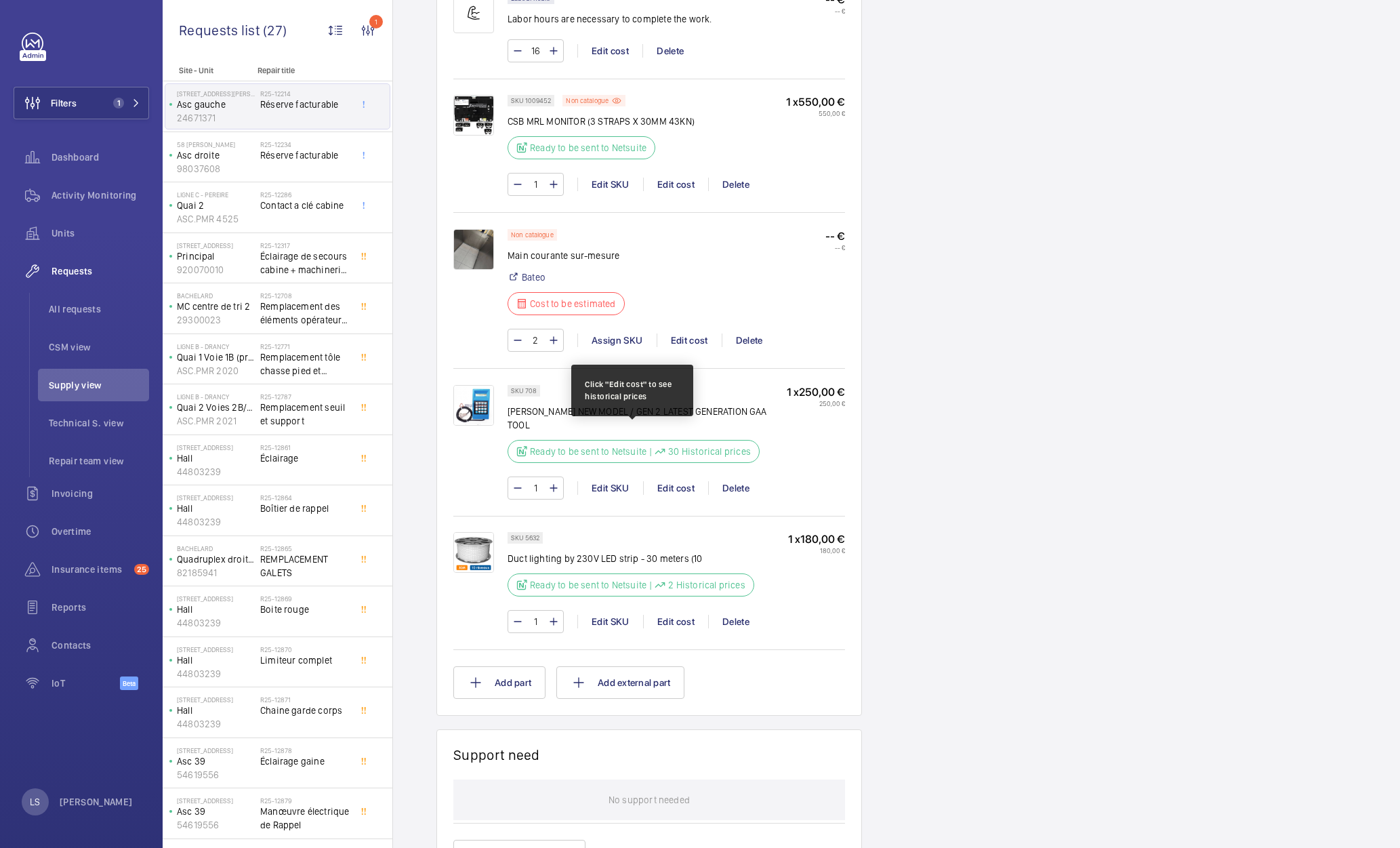
click at [655, 444] on div "Ready to be sent to Netsuite | 30 Historical prices" at bounding box center [633, 452] width 252 height 23
drag, startPoint x: 649, startPoint y: 438, endPoint x: 752, endPoint y: 437, distance: 103.0
click at [752, 440] on div "Ready to be sent to Netsuite | 30 Historical prices" at bounding box center [633, 452] width 252 height 23
click at [1038, 443] on div "Engineers requests R25-12214 A repair request was created on [DATE] for a charg…" at bounding box center [896, 135] width 1007 height 2255
click at [78, 803] on p "[PERSON_NAME]" at bounding box center [96, 802] width 73 height 13
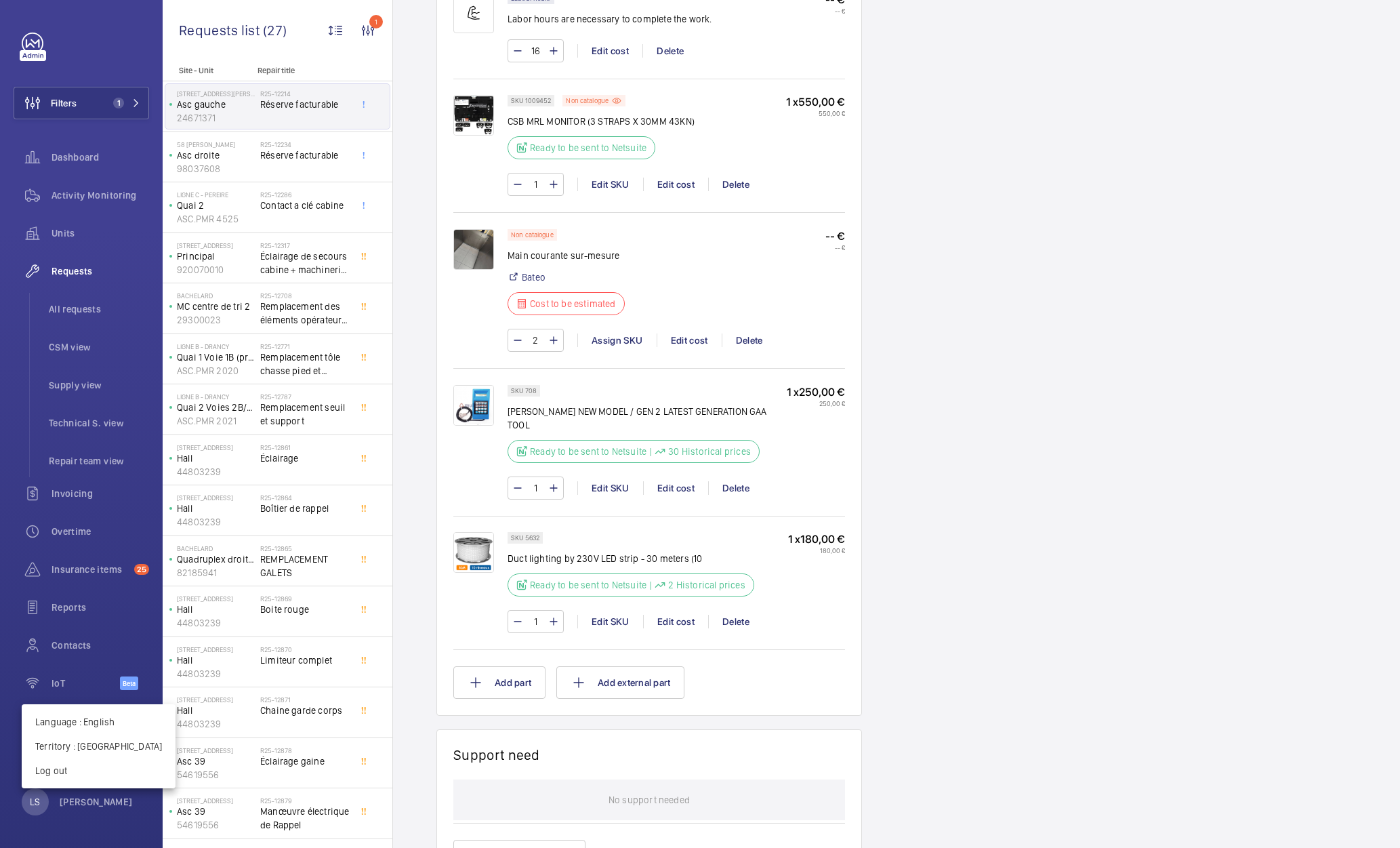
click at [1243, 363] on div at bounding box center [700, 424] width 1400 height 848
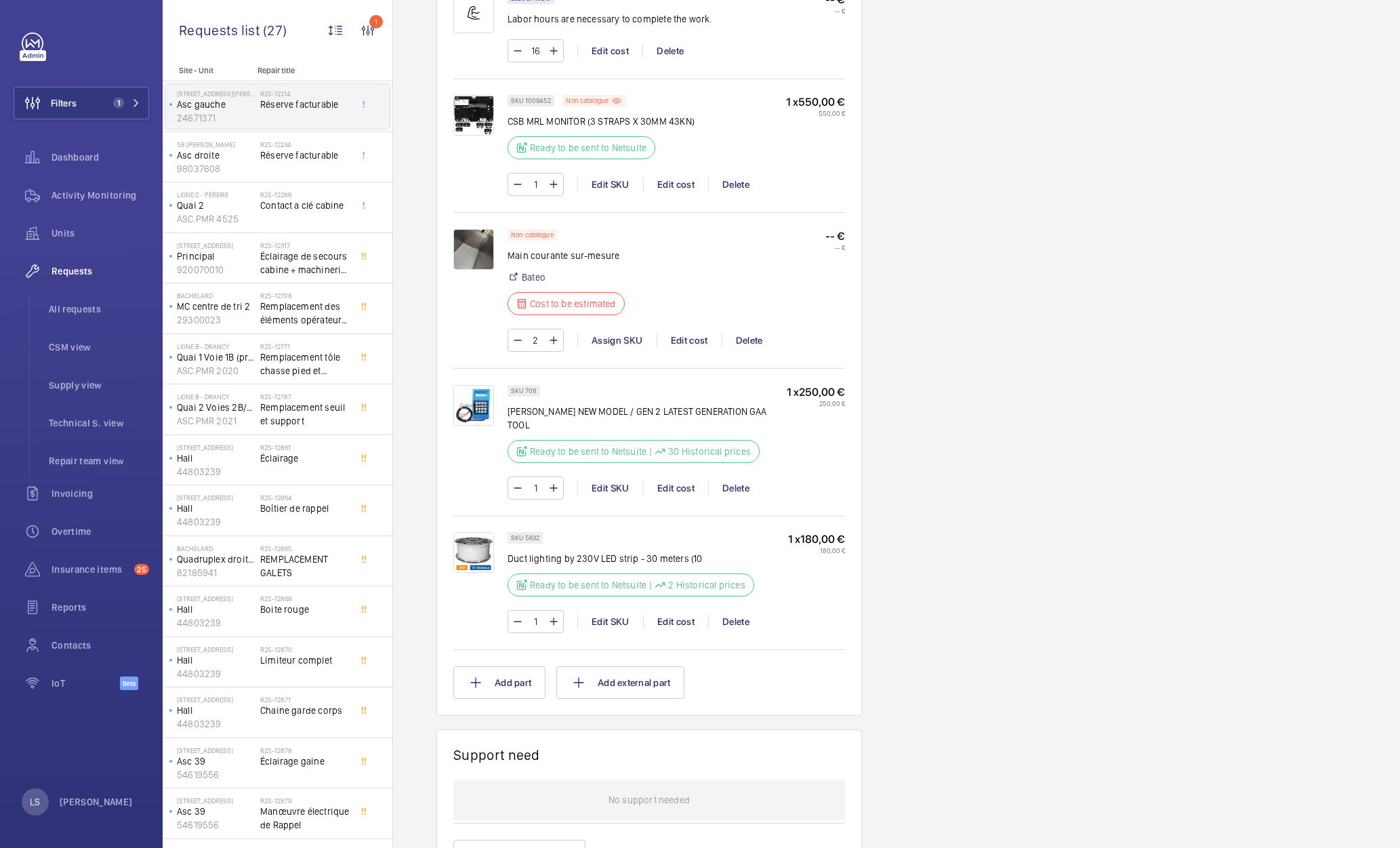
drag, startPoint x: 1013, startPoint y: 407, endPoint x: 986, endPoint y: 411, distance: 27.3
click at [1006, 409] on div "Engineers requests R25-12214 A repair request was created on [DATE] for a charg…" at bounding box center [896, 135] width 1007 height 2255
click at [673, 481] on div "Edit cost" at bounding box center [675, 487] width 65 height 13
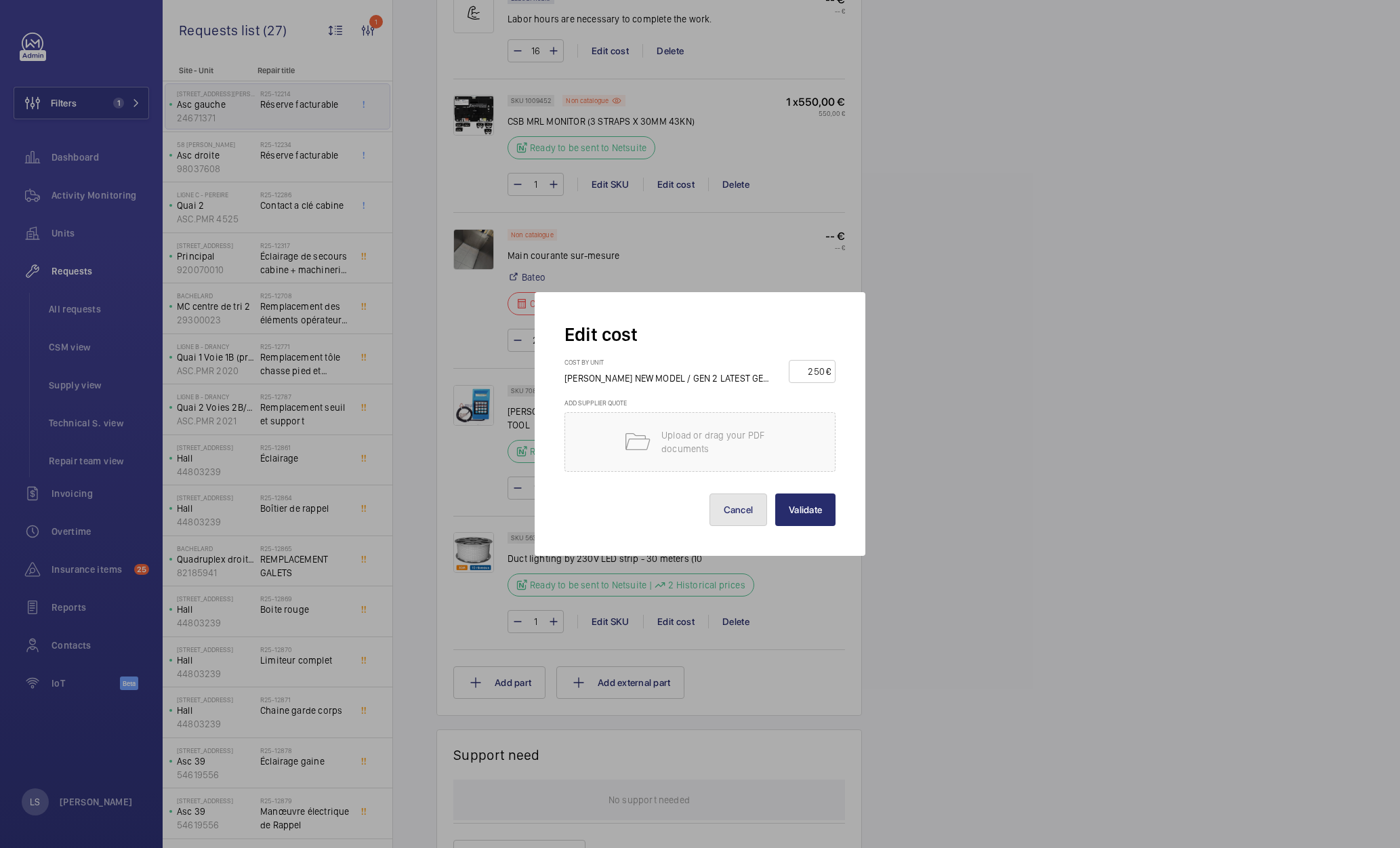
click at [753, 506] on button "Cancel" at bounding box center [738, 510] width 58 height 33
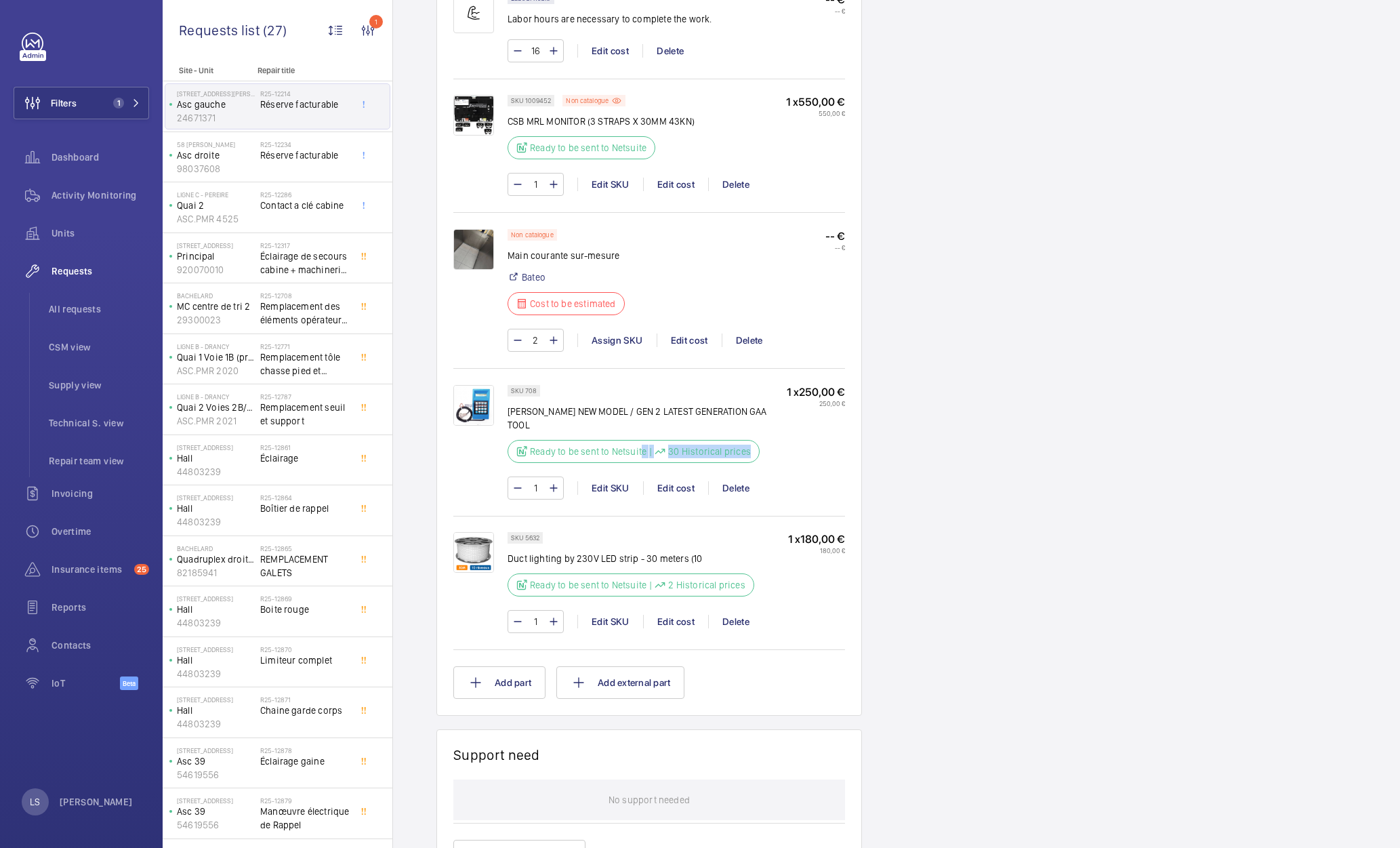
drag, startPoint x: 643, startPoint y: 438, endPoint x: 753, endPoint y: 442, distance: 110.1
click at [753, 442] on div "Ready to be sent to Netsuite | 30 Historical prices" at bounding box center [633, 452] width 252 height 23
drag, startPoint x: 750, startPoint y: 437, endPoint x: 645, endPoint y: 446, distance: 105.4
click at [645, 446] on div "Ready to be sent to Netsuite | 30 Historical prices" at bounding box center [633, 452] width 252 height 23
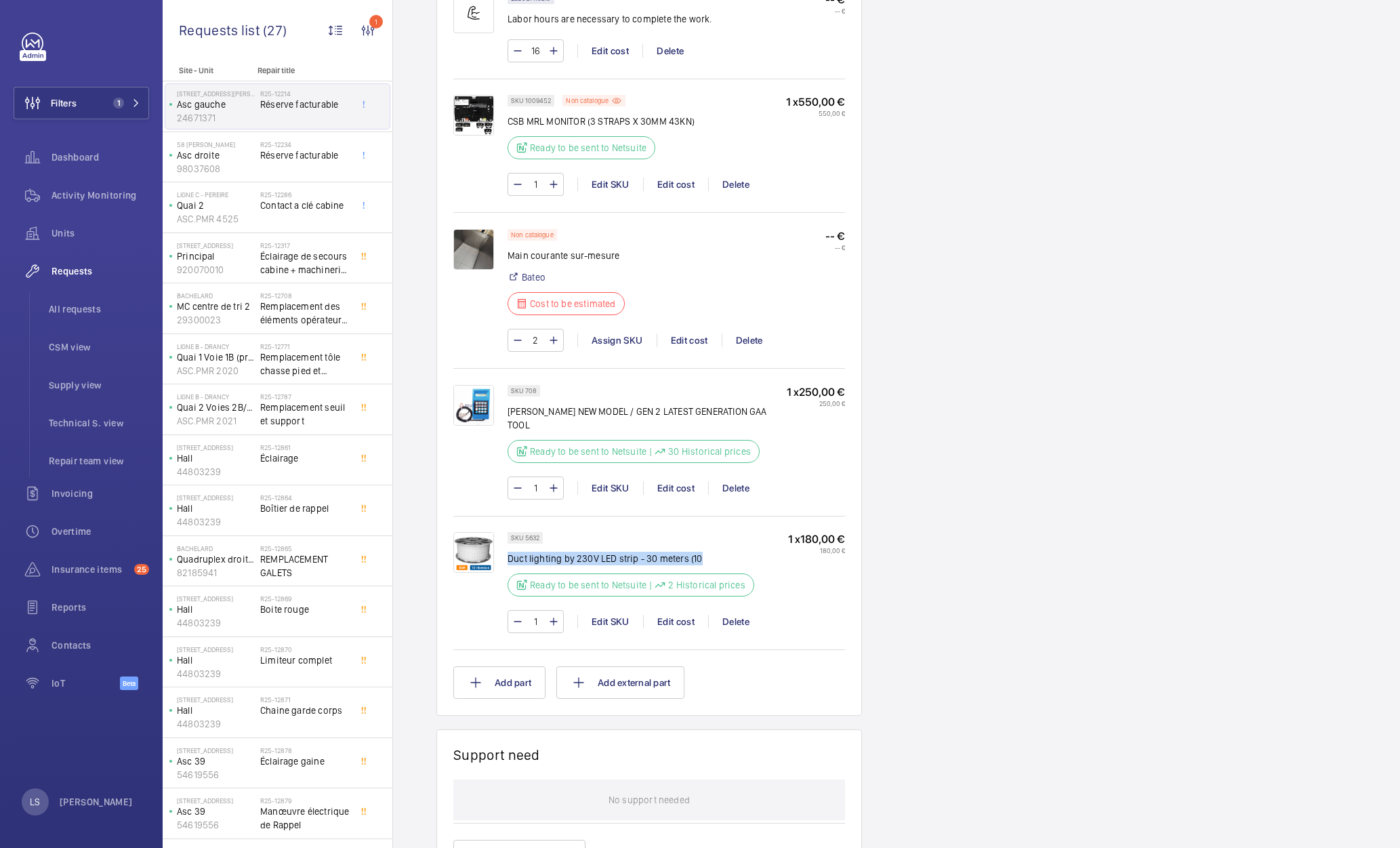
drag, startPoint x: 509, startPoint y: 544, endPoint x: 748, endPoint y: 544, distance: 239.0
click at [748, 551] on p "Duct lighting by 230V LED strip - 30 meters (10" at bounding box center [631, 558] width 247 height 13
drag, startPoint x: 735, startPoint y: 544, endPoint x: 508, endPoint y: 549, distance: 227.1
click at [508, 551] on p "Duct lighting by 230V LED strip - 30 meters (10" at bounding box center [631, 558] width 247 height 13
